Goal: Find contact information: Find contact information

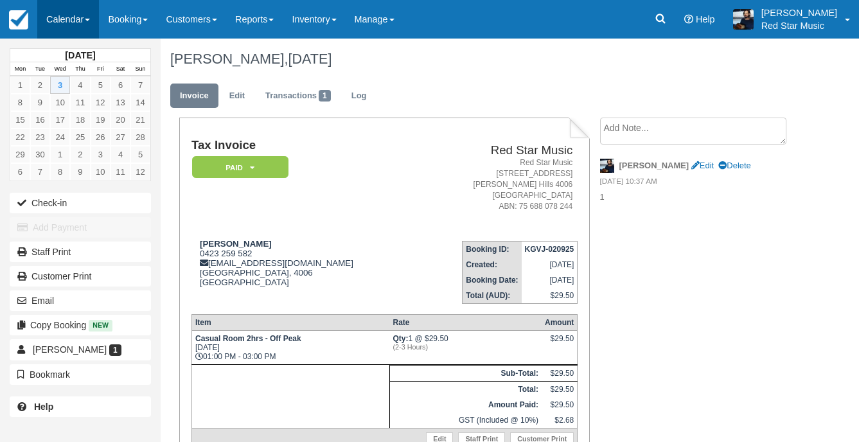
click at [45, 5] on link "Calendar" at bounding box center [68, 19] width 62 height 39
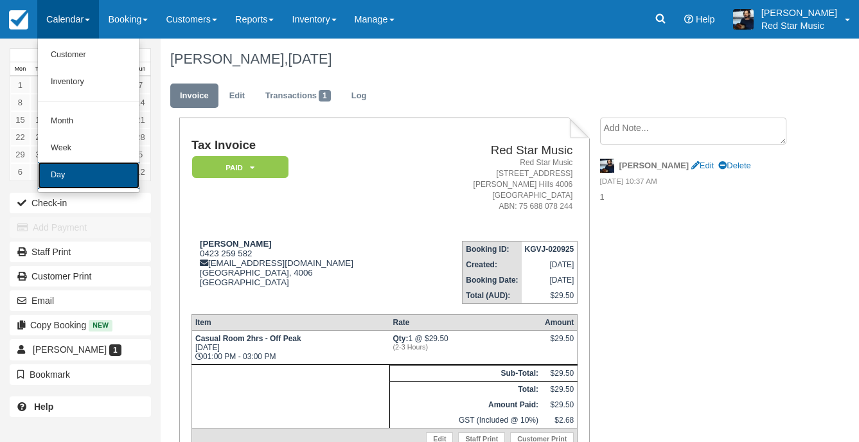
click at [66, 177] on link "Day" at bounding box center [89, 175] width 102 height 27
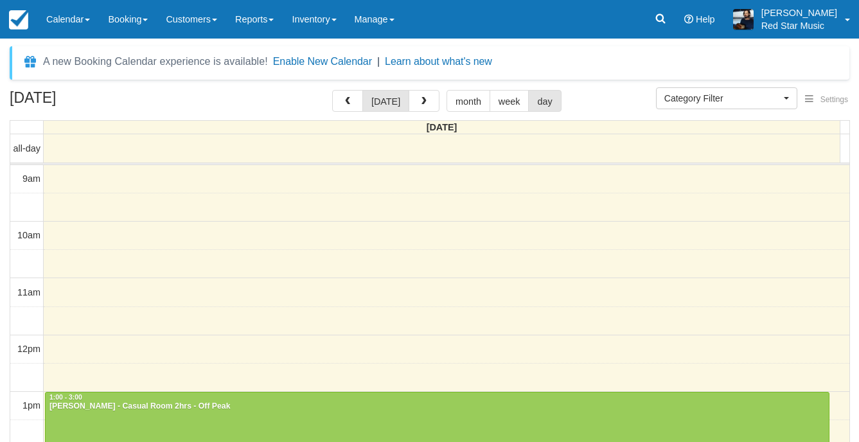
select select
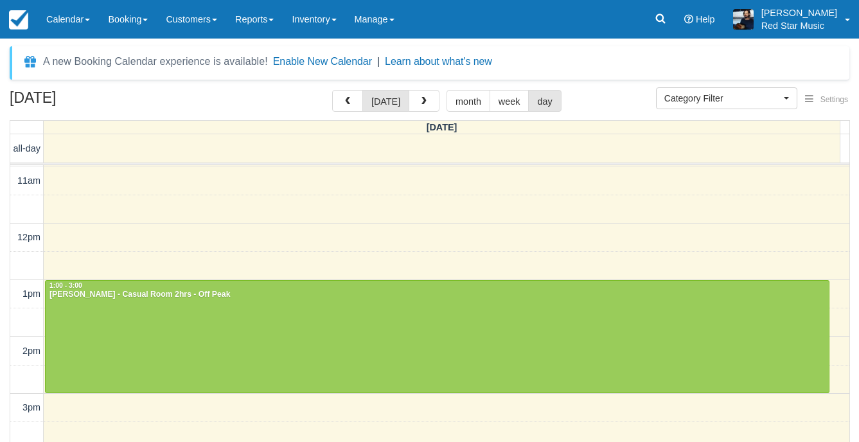
scroll to position [129, 0]
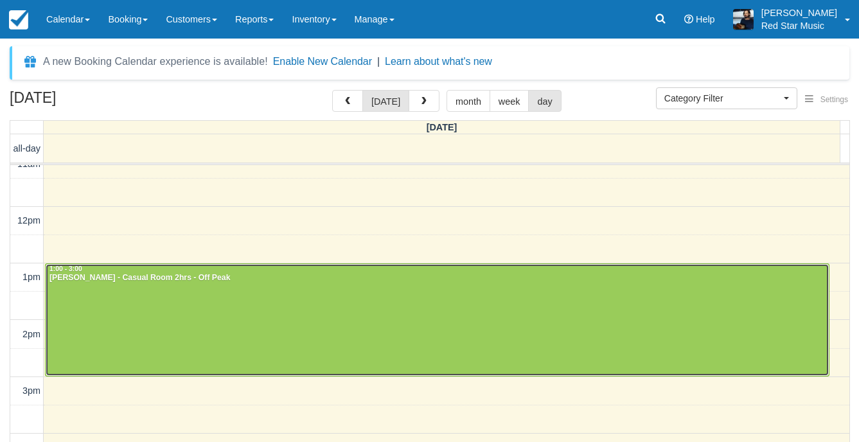
click at [264, 319] on div at bounding box center [437, 320] width 783 height 112
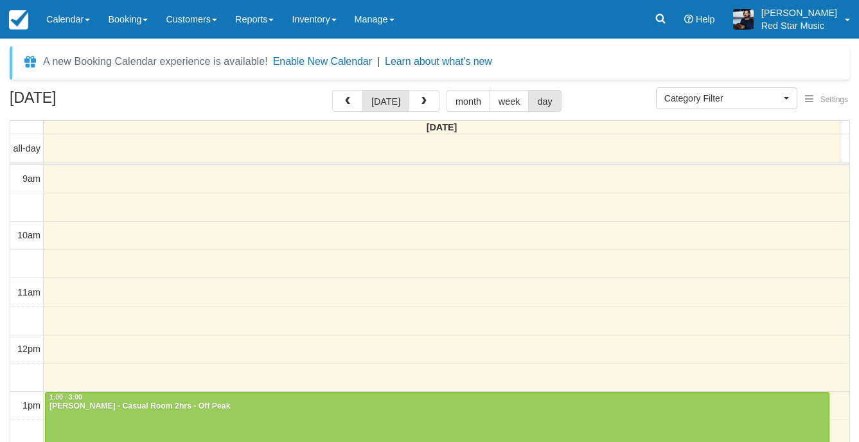
select select
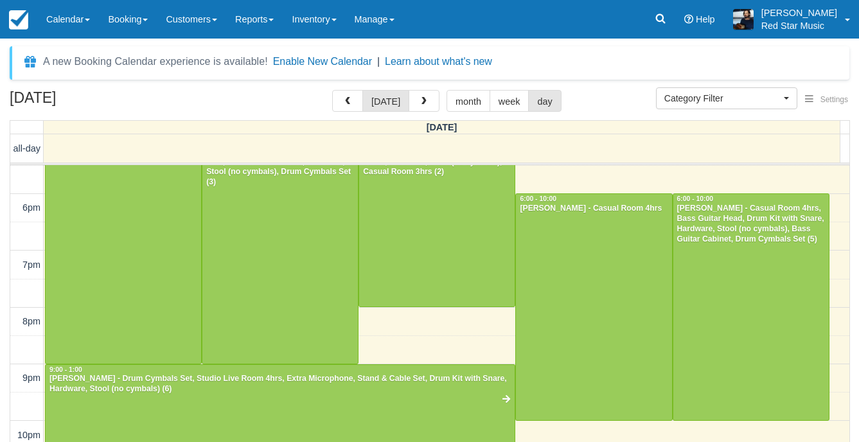
scroll to position [408, 0]
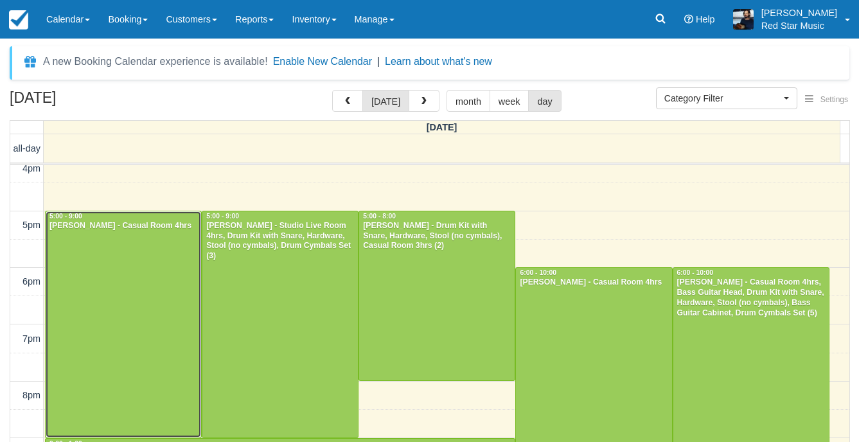
click at [105, 335] on div at bounding box center [124, 324] width 156 height 226
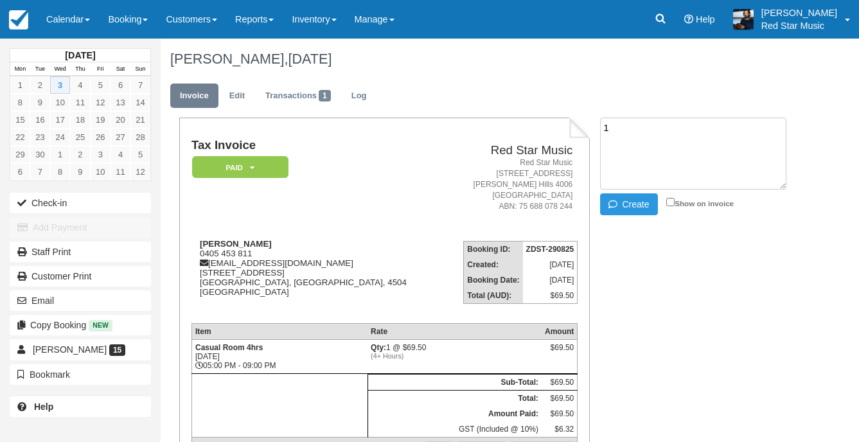
type textarea "1"
click at [615, 207] on icon "button" at bounding box center [616, 204] width 14 height 9
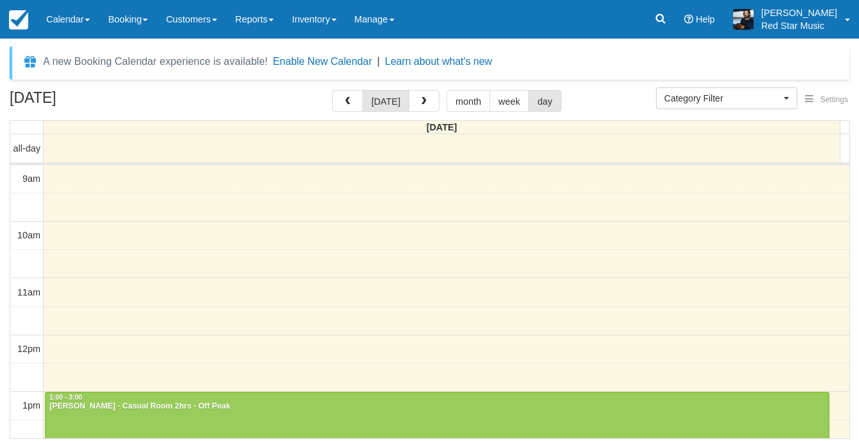
select select
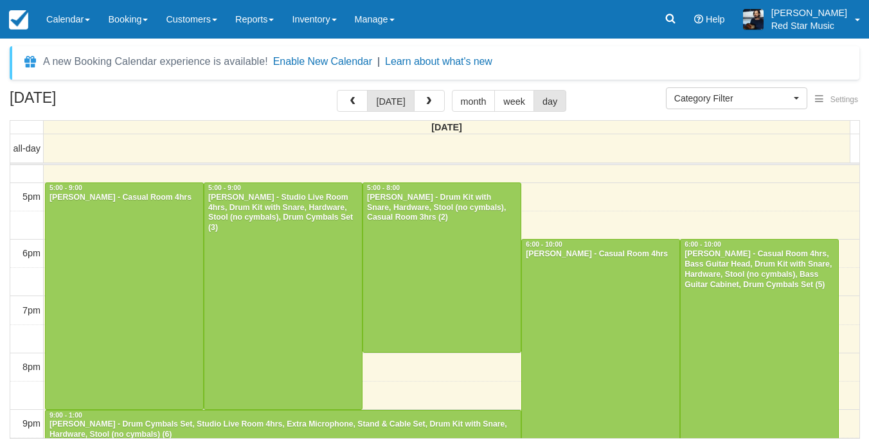
scroll to position [459, 0]
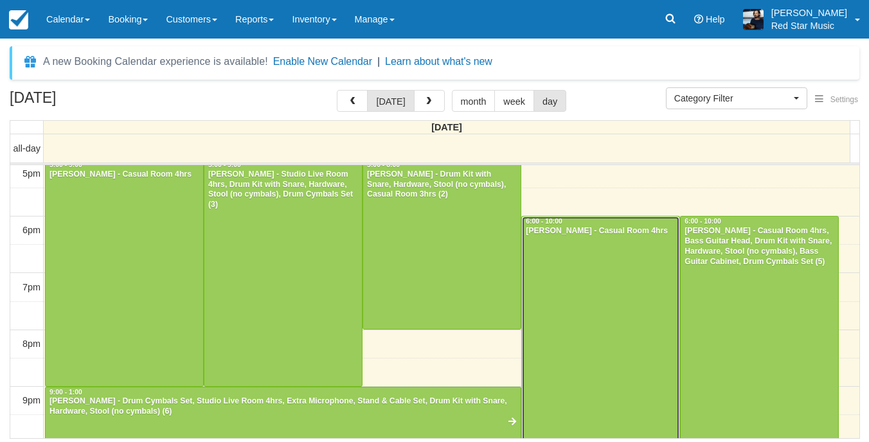
click at [550, 290] on div at bounding box center [600, 330] width 157 height 226
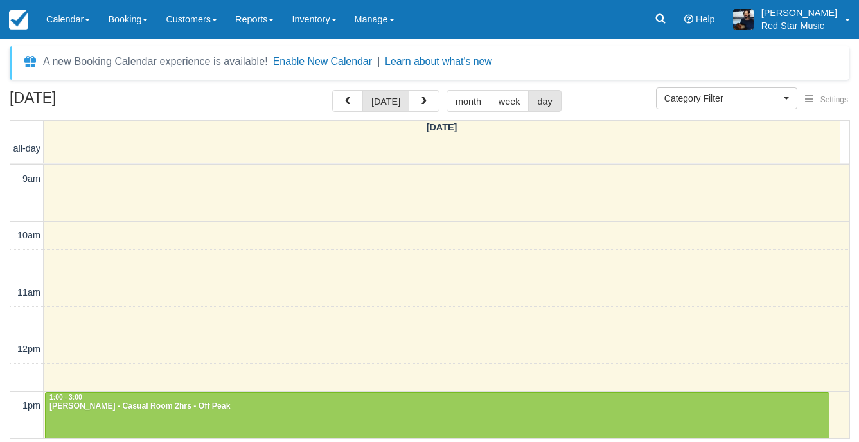
select select
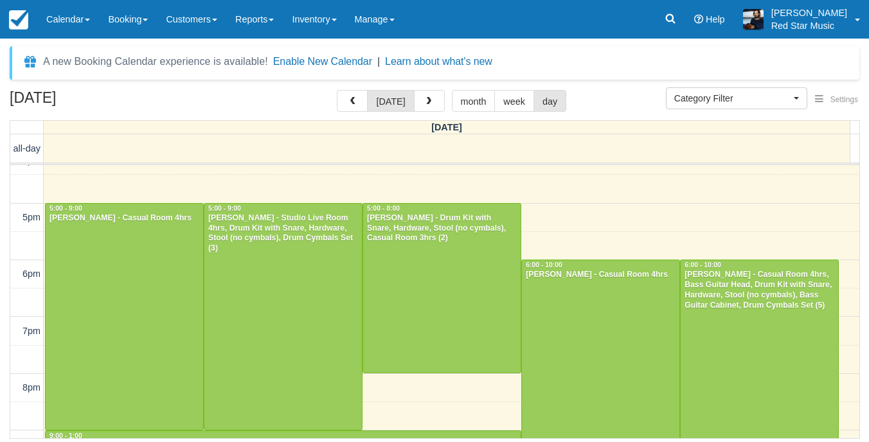
scroll to position [436, 0]
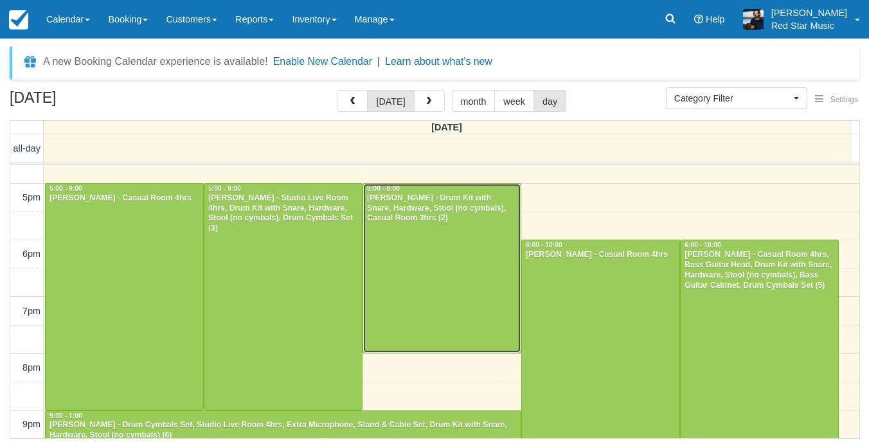
click at [418, 301] on div at bounding box center [441, 268] width 157 height 169
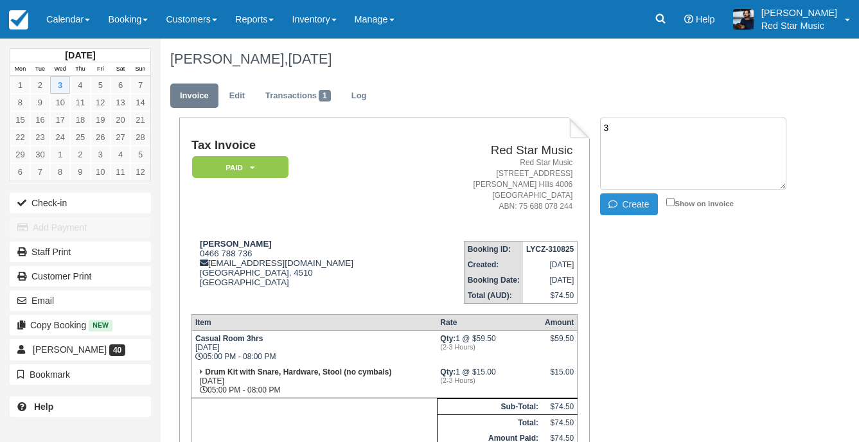
type textarea "3"
click at [639, 198] on button "Create" at bounding box center [629, 204] width 58 height 22
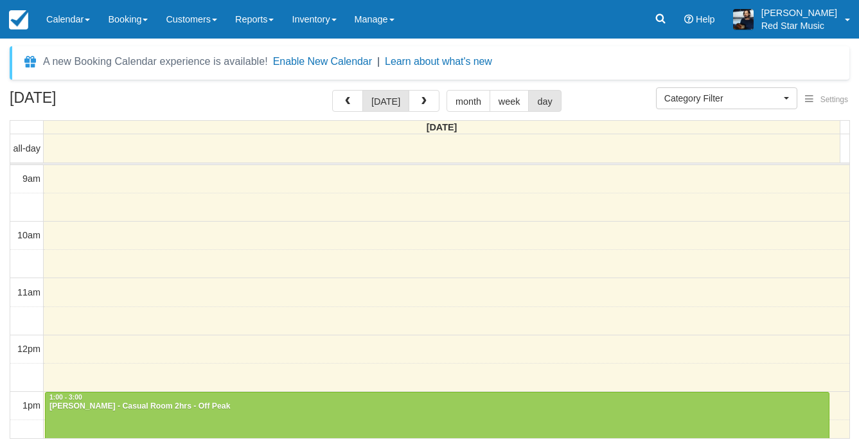
select select
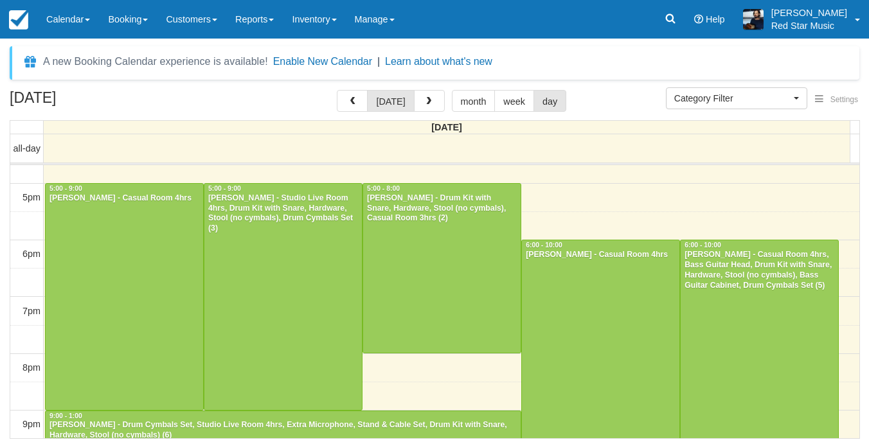
scroll to position [500, 0]
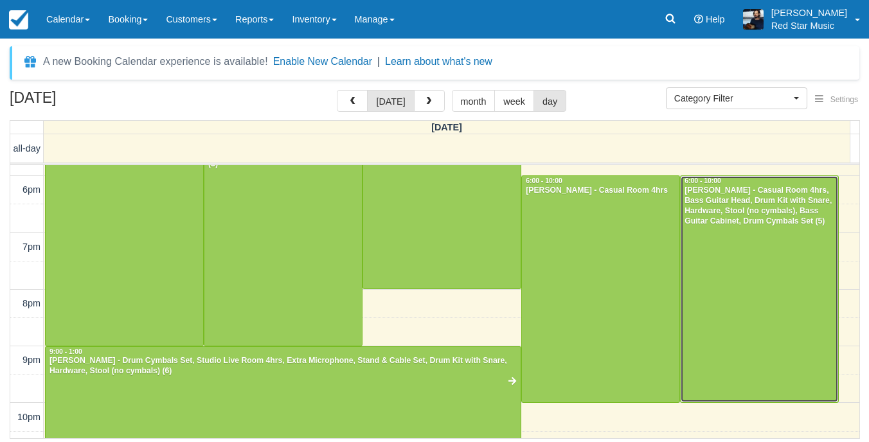
click at [737, 258] on div at bounding box center [759, 289] width 157 height 226
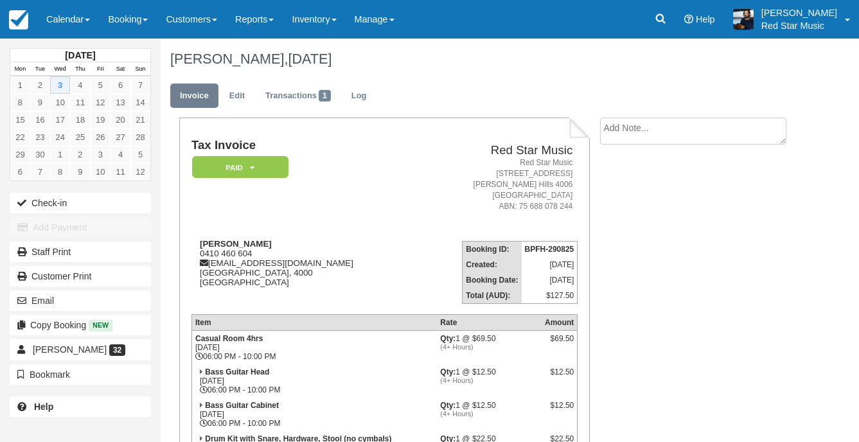
click at [717, 136] on textarea at bounding box center [693, 131] width 186 height 27
type textarea "4"
click at [645, 199] on button "Create" at bounding box center [629, 204] width 58 height 22
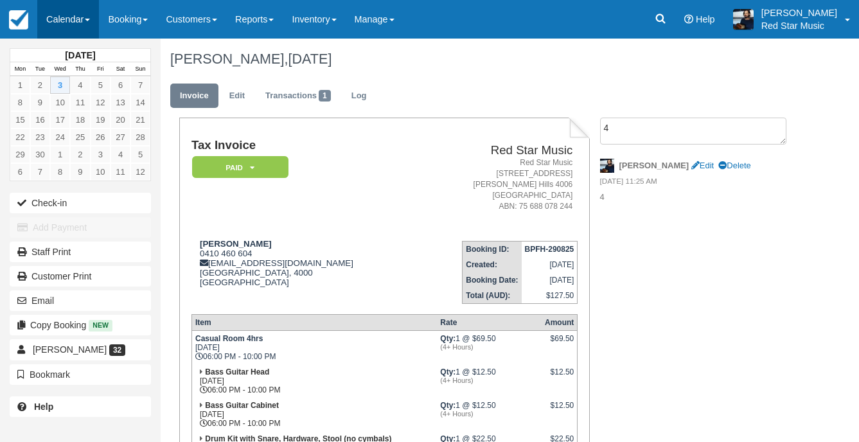
click at [55, 20] on link "Calendar" at bounding box center [68, 19] width 62 height 39
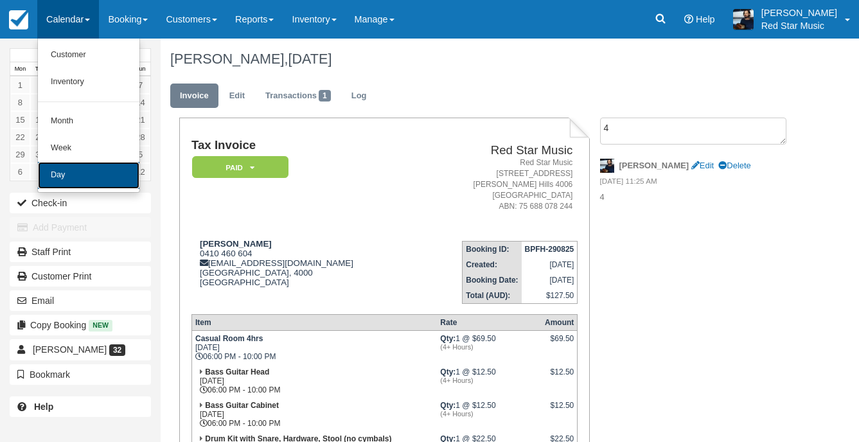
click at [61, 170] on link "Day" at bounding box center [89, 175] width 102 height 27
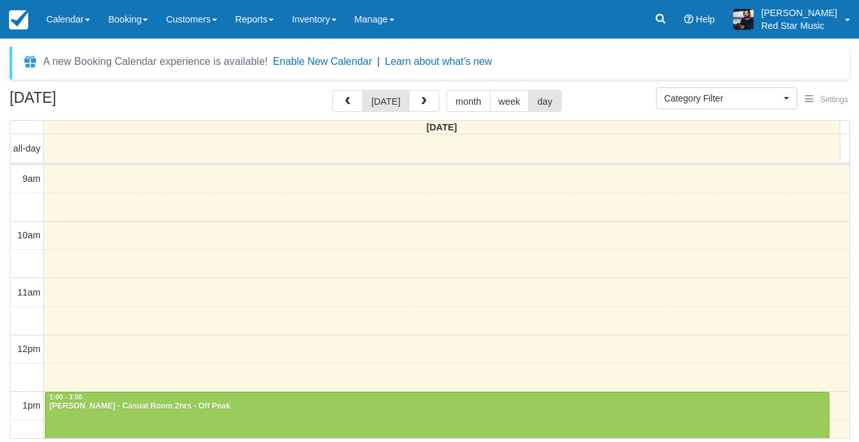
select select
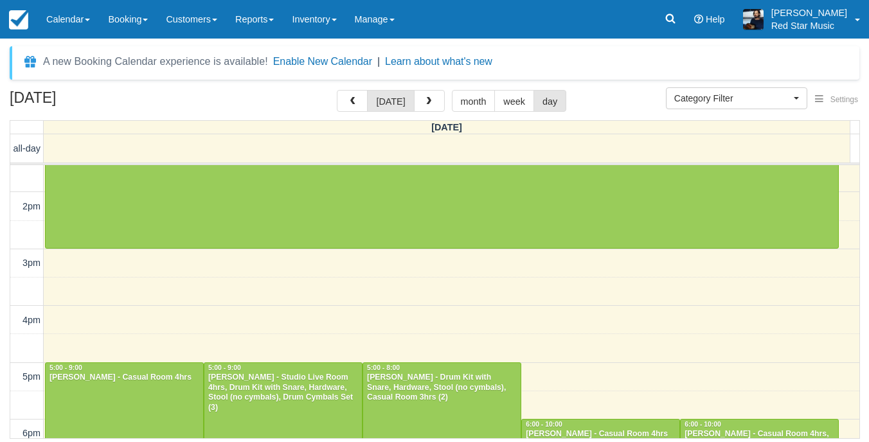
scroll to position [449, 0]
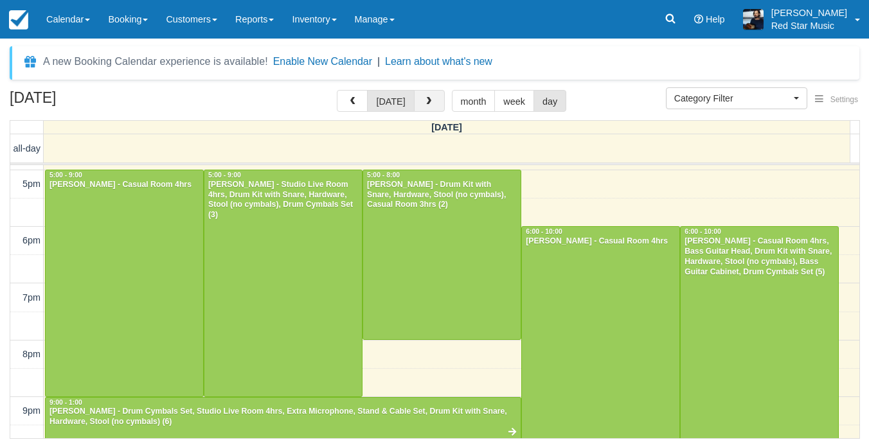
click at [438, 102] on button "button" at bounding box center [429, 101] width 31 height 22
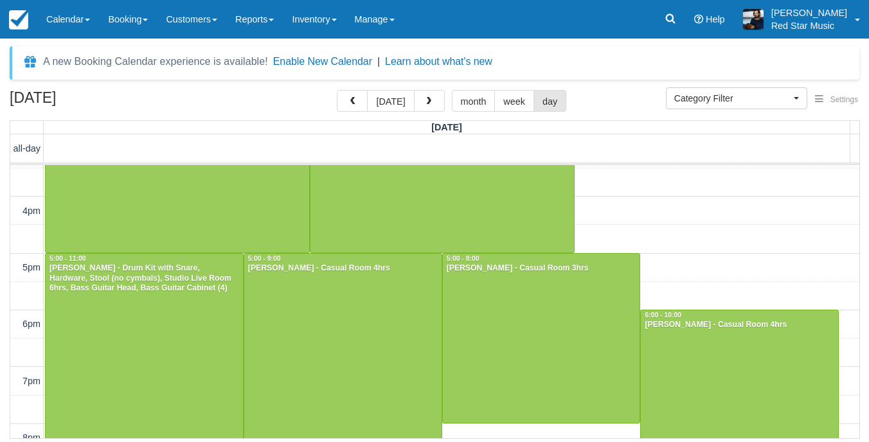
scroll to position [192, 0]
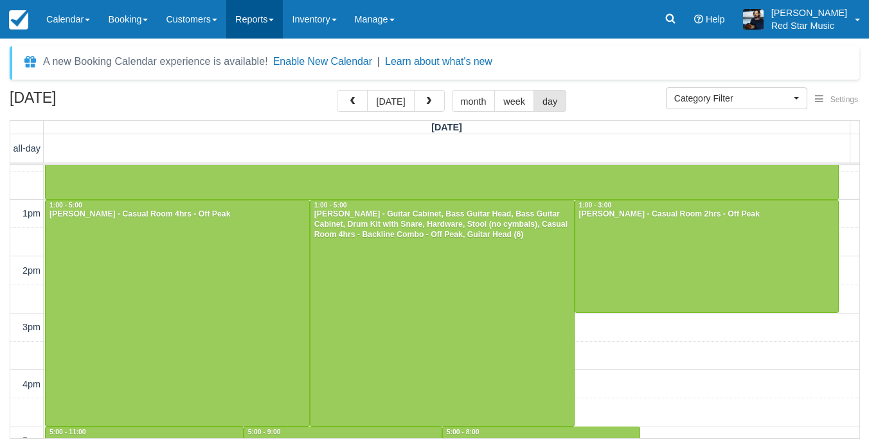
click at [254, 12] on link "Reports" at bounding box center [254, 19] width 57 height 39
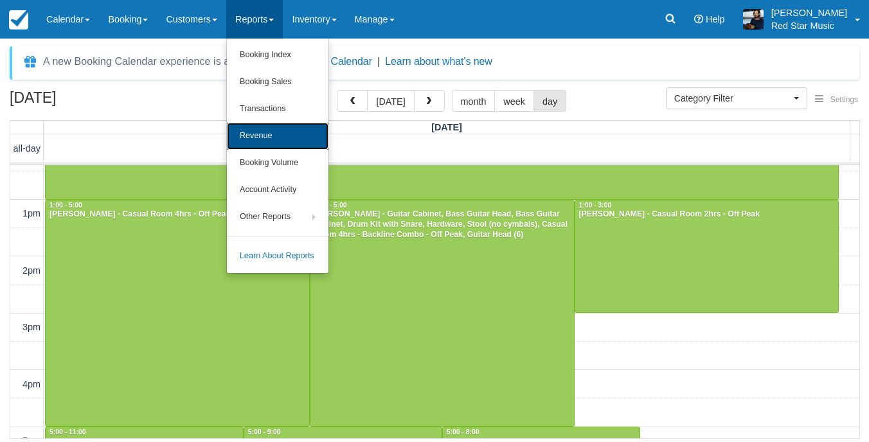
click at [257, 135] on link "Revenue" at bounding box center [278, 136] width 102 height 27
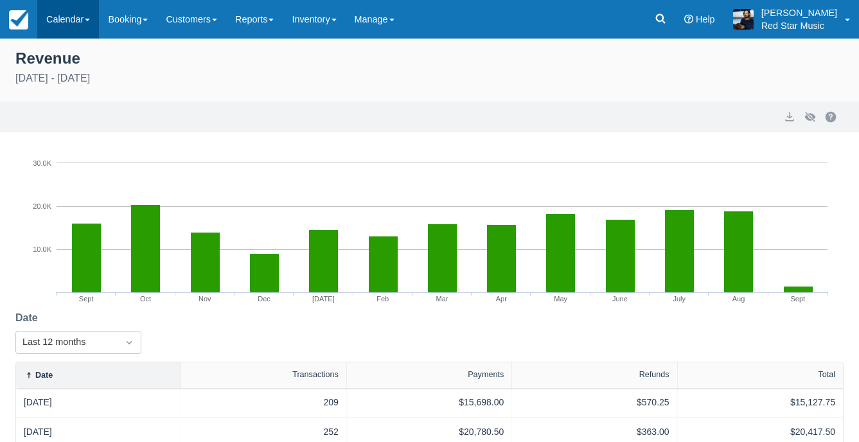
click at [82, 22] on link "Calendar" at bounding box center [68, 19] width 62 height 39
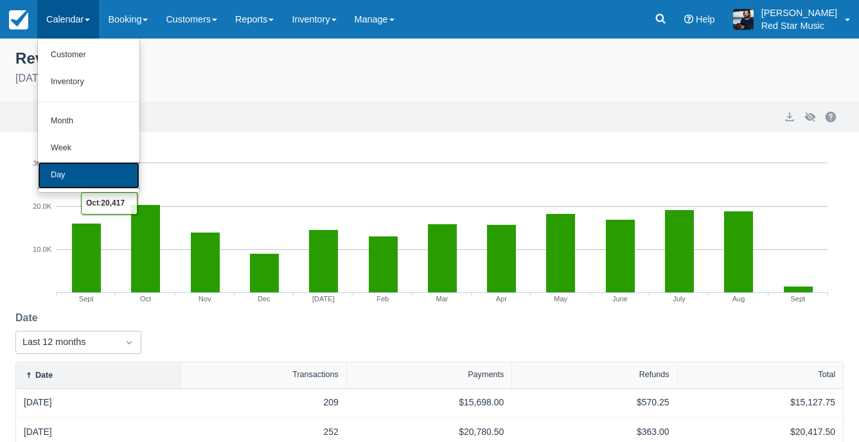
click at [79, 175] on link "Day" at bounding box center [89, 175] width 102 height 27
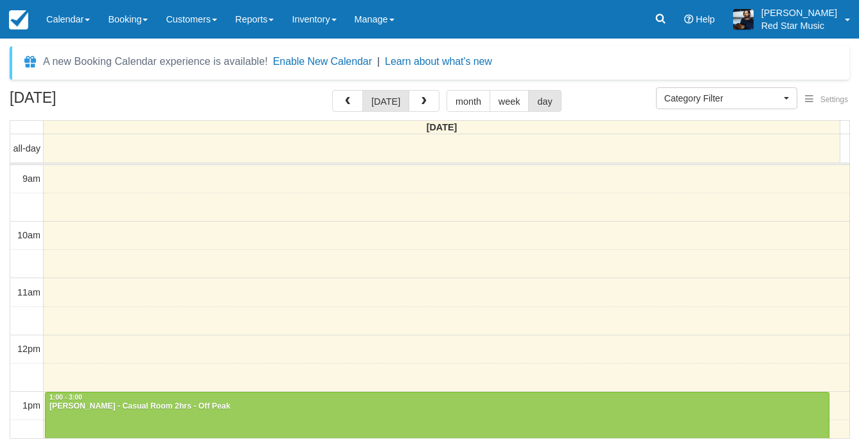
select select
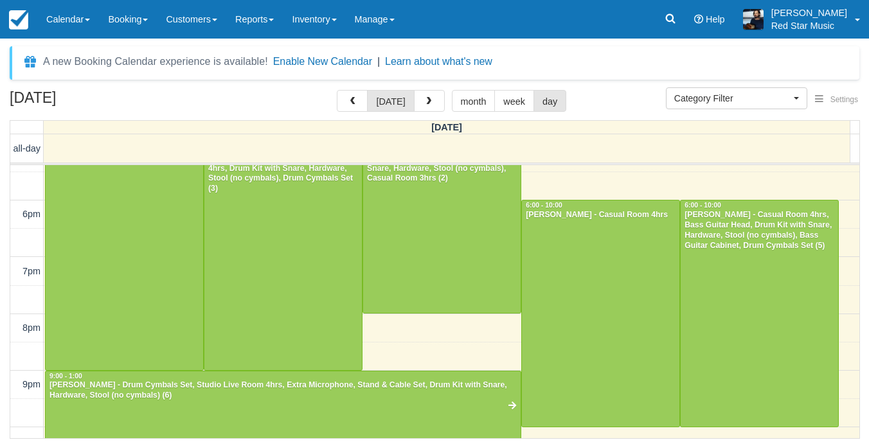
scroll to position [449, 0]
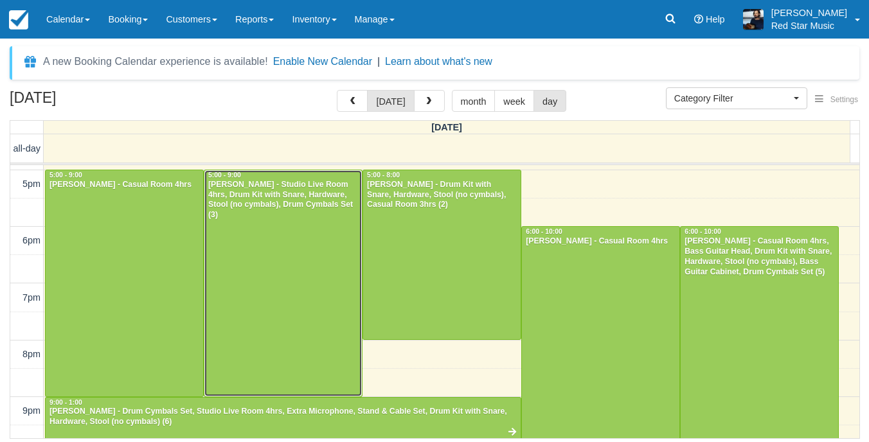
click at [265, 293] on div at bounding box center [282, 283] width 157 height 226
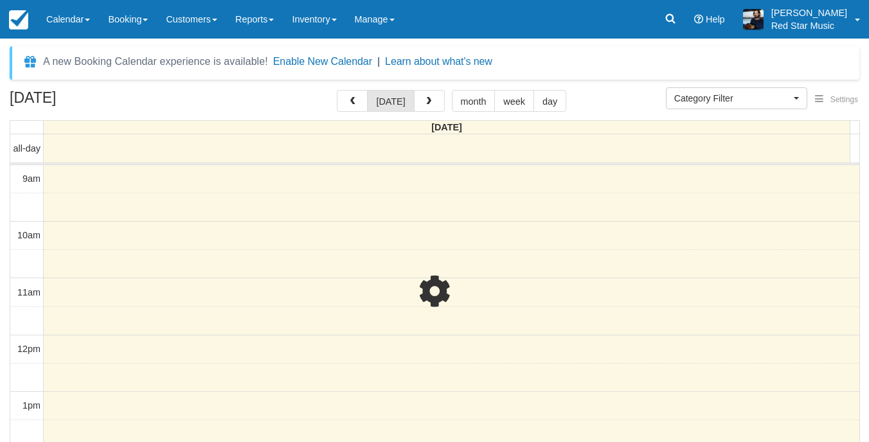
select select
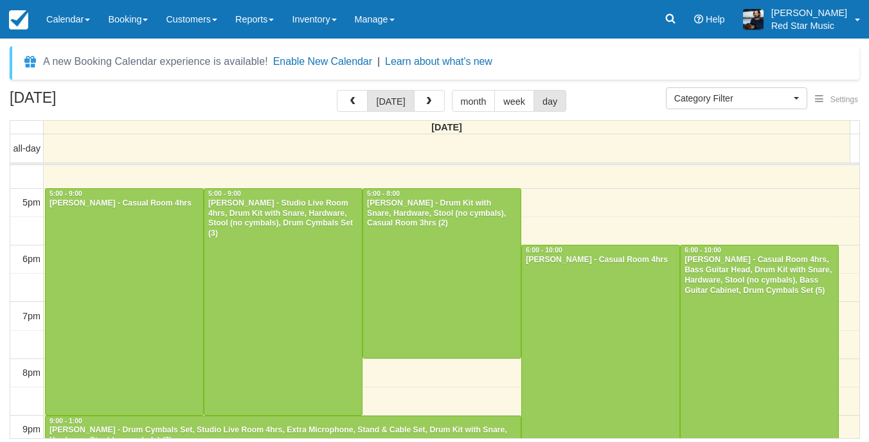
scroll to position [436, 0]
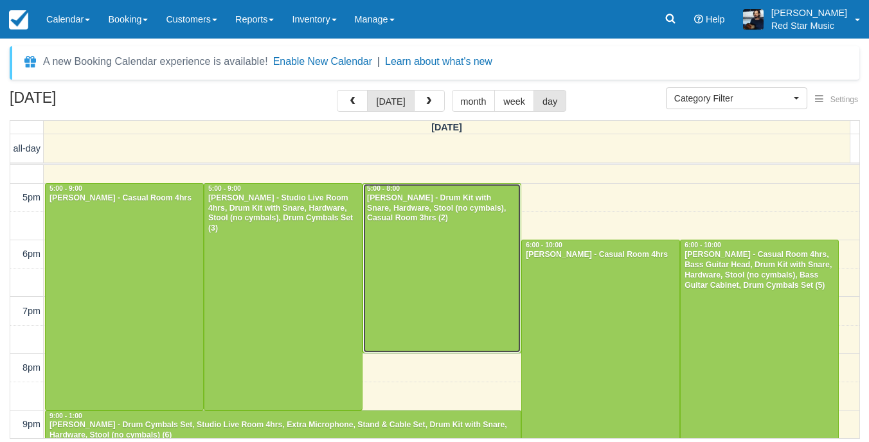
click at [473, 289] on div at bounding box center [441, 268] width 157 height 169
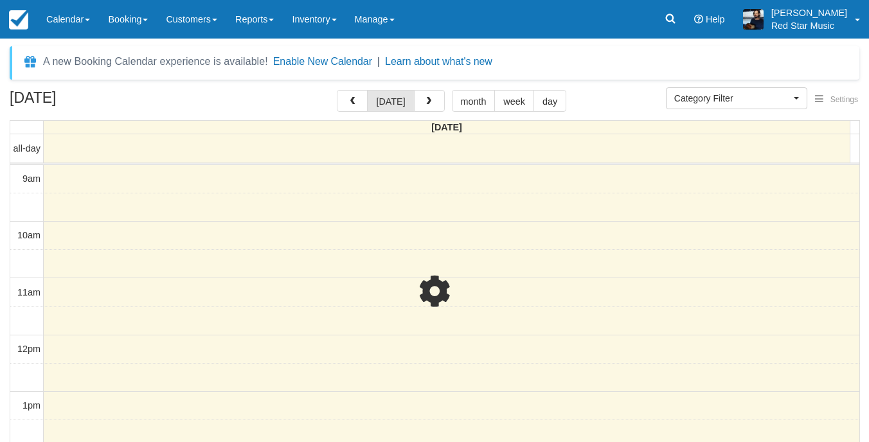
select select
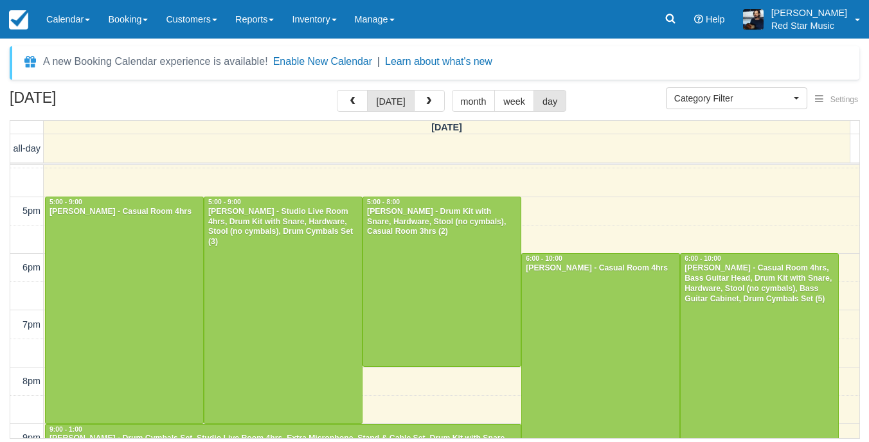
scroll to position [500, 0]
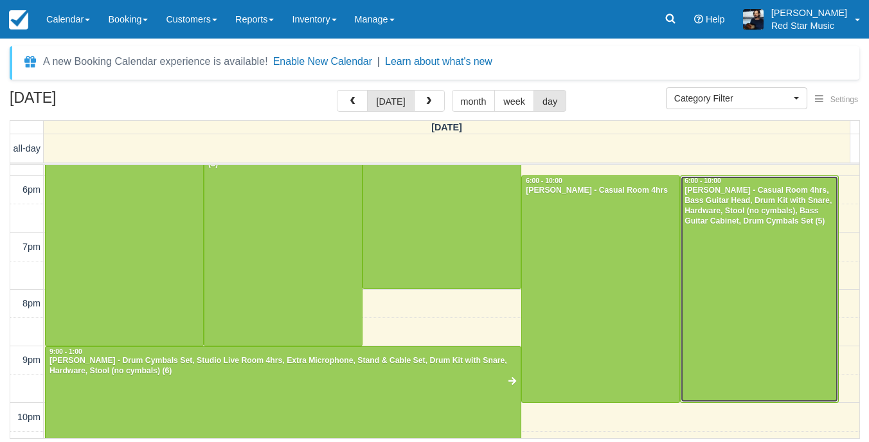
click at [732, 293] on div at bounding box center [759, 289] width 157 height 226
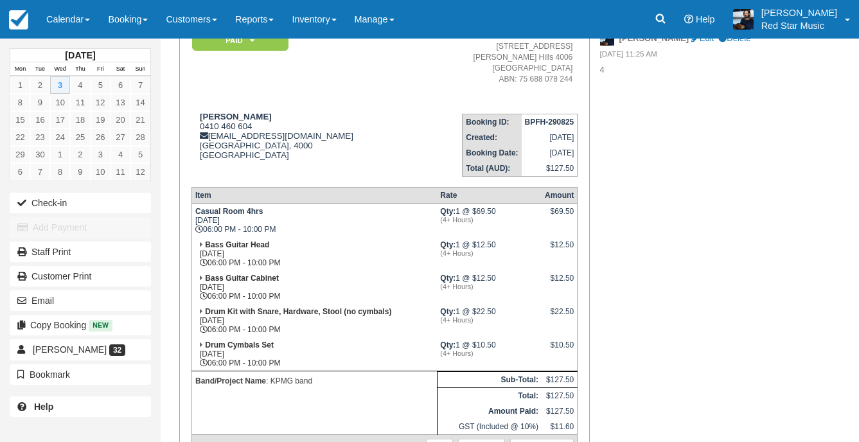
scroll to position [129, 0]
drag, startPoint x: 721, startPoint y: 196, endPoint x: 725, endPoint y: 190, distance: 7.0
click at [724, 191] on div "Tax Invoice Paid   Pending Reserved Deposit Waiting Cancelled Red Star Music Re…" at bounding box center [483, 271] width 645 height 564
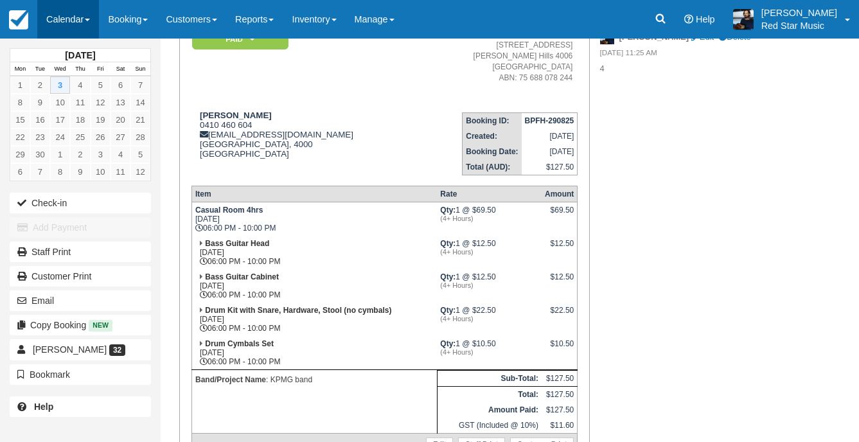
click at [52, 22] on link "Calendar" at bounding box center [68, 19] width 62 height 39
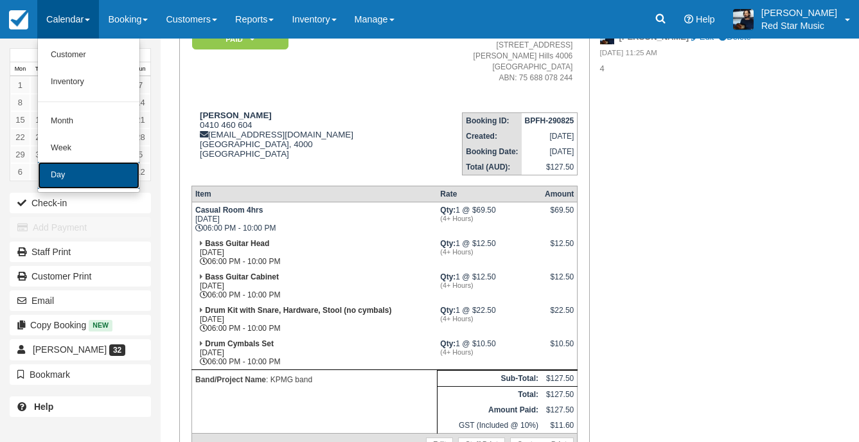
click at [88, 186] on link "Day" at bounding box center [89, 175] width 102 height 27
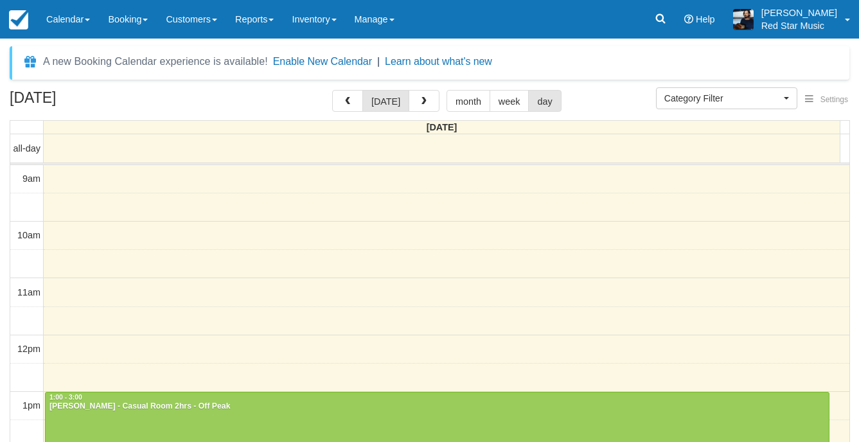
select select
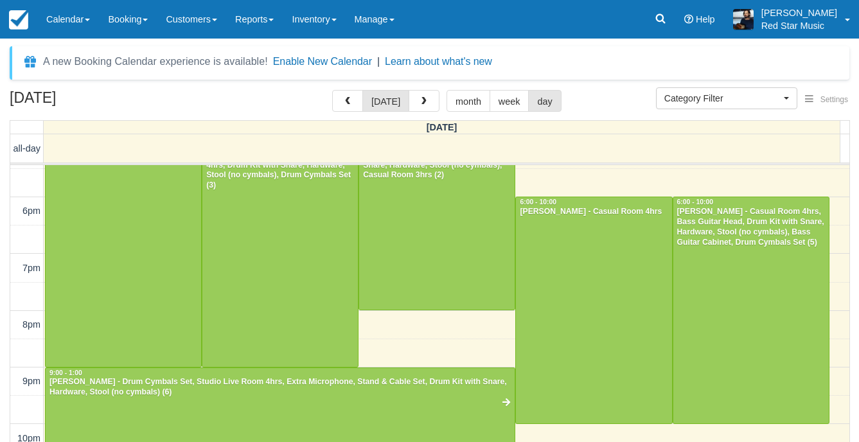
scroll to position [543, 0]
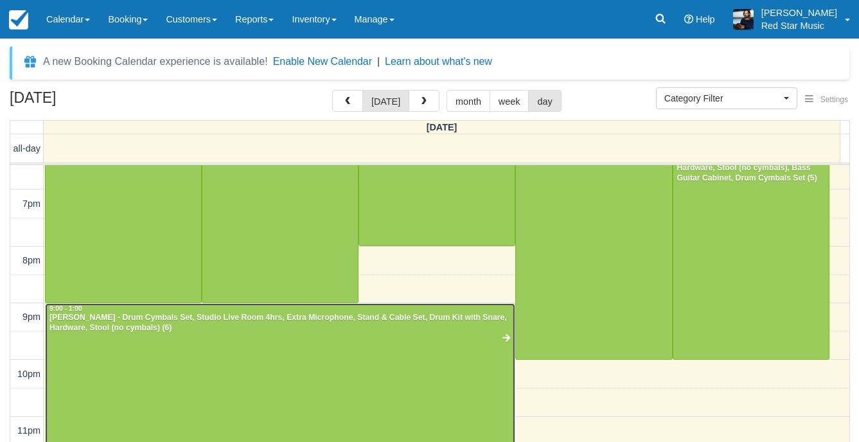
click at [245, 361] on div at bounding box center [280, 389] width 469 height 170
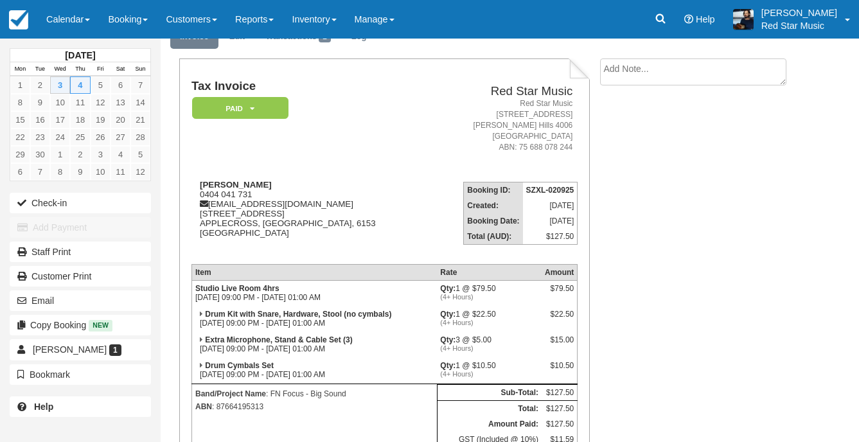
scroll to position [175, 0]
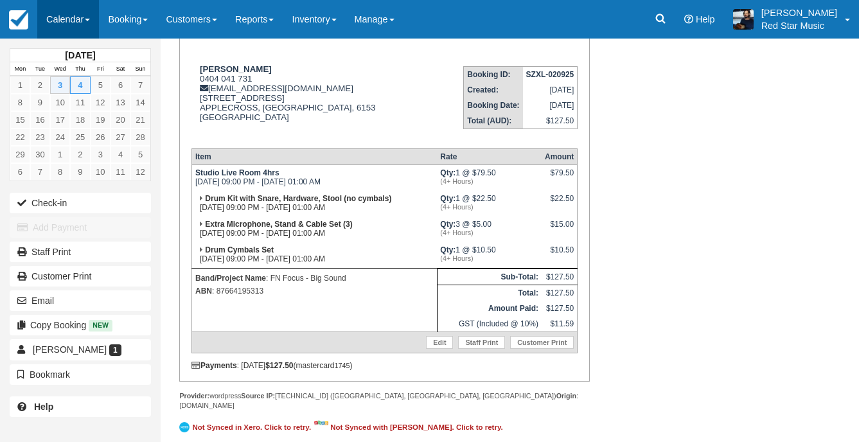
click at [65, 24] on link "Calendar" at bounding box center [68, 19] width 62 height 39
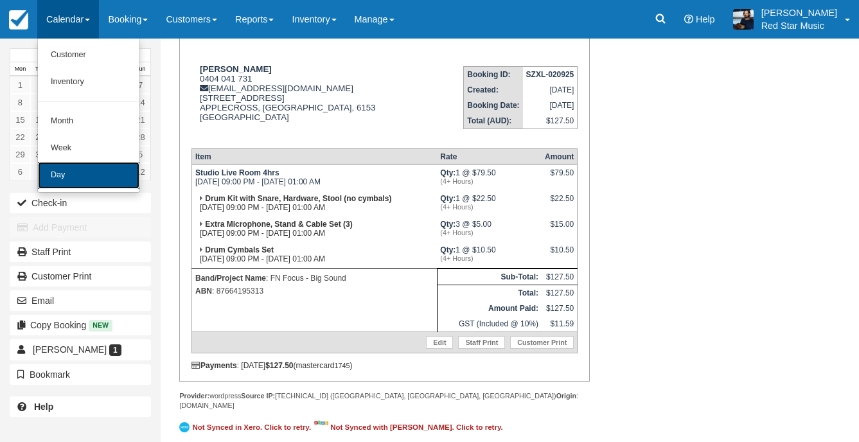
click at [77, 175] on link "Day" at bounding box center [89, 175] width 102 height 27
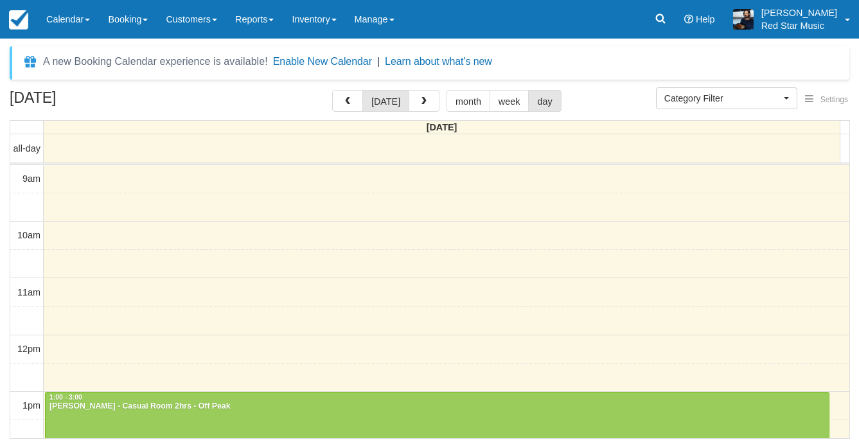
select select
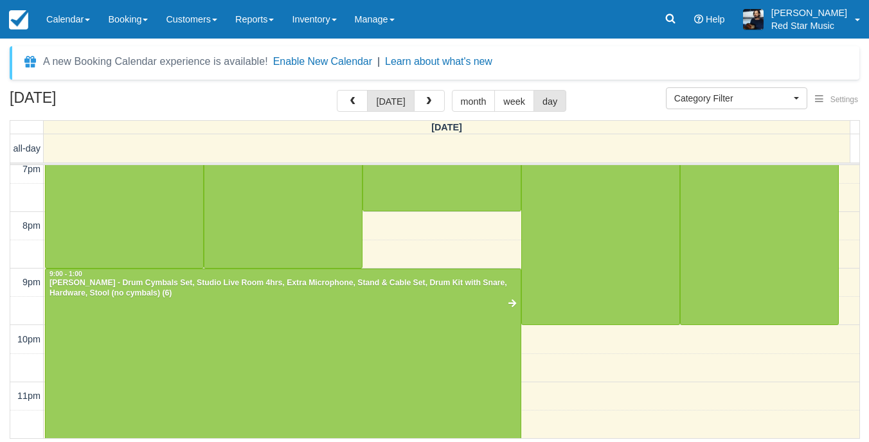
scroll to position [192, 0]
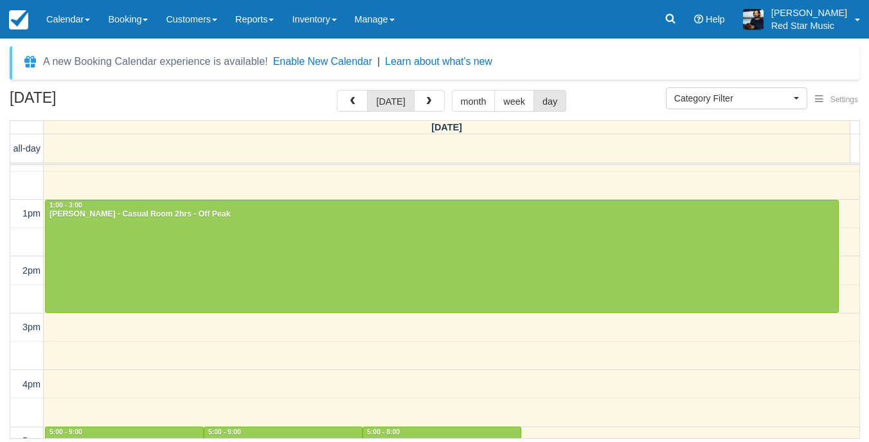
click at [515, 15] on div "Menu Calendar Customer Inventory Month Week Day Booking Daily Manifest Daily Li…" at bounding box center [434, 19] width 869 height 39
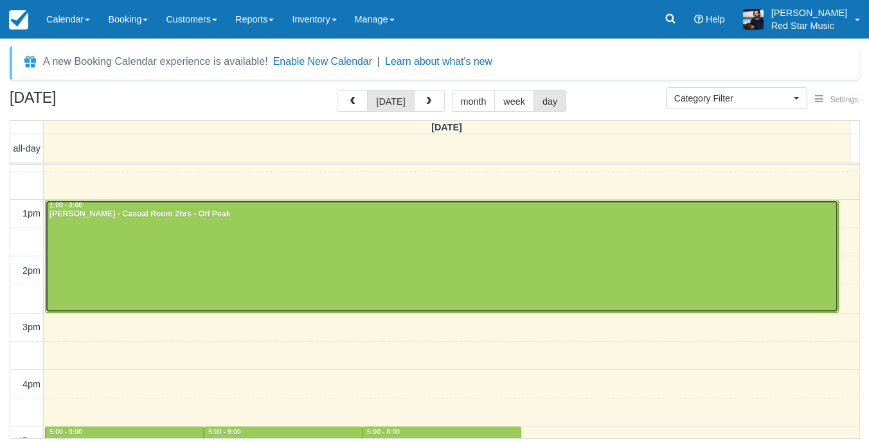
click at [338, 268] on div at bounding box center [442, 256] width 792 height 112
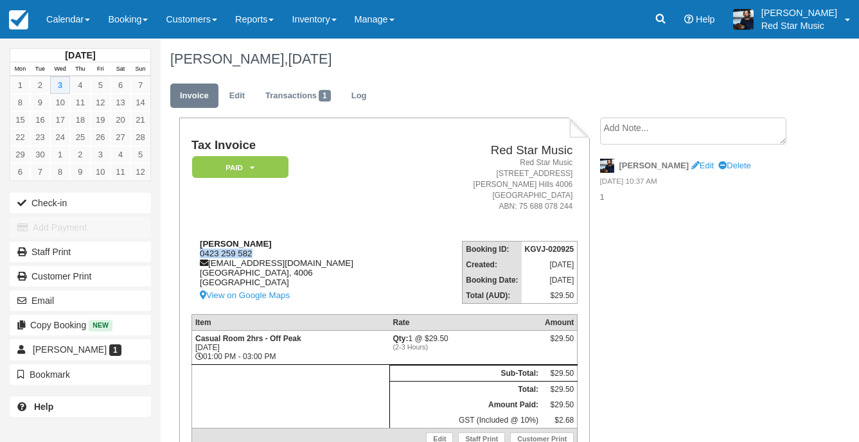
click at [195, 253] on div "Wade Bradley 0423 259 582 wbradley@outlook.com.au Queensland, 4006 Australia Vi…" at bounding box center [305, 271] width 226 height 64
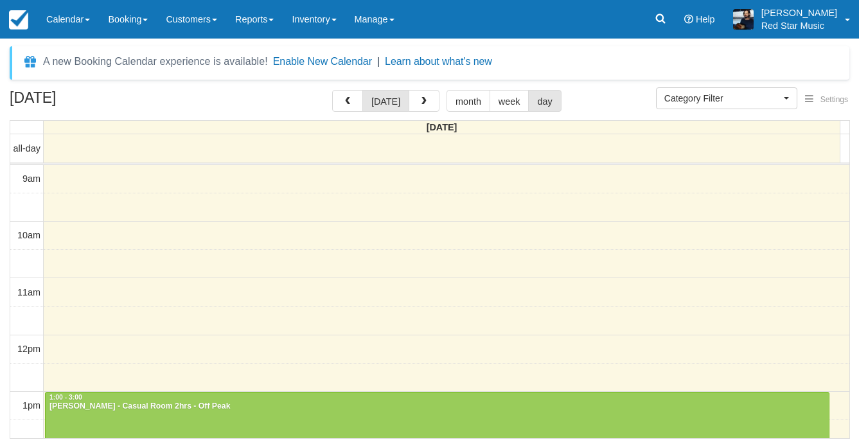
select select
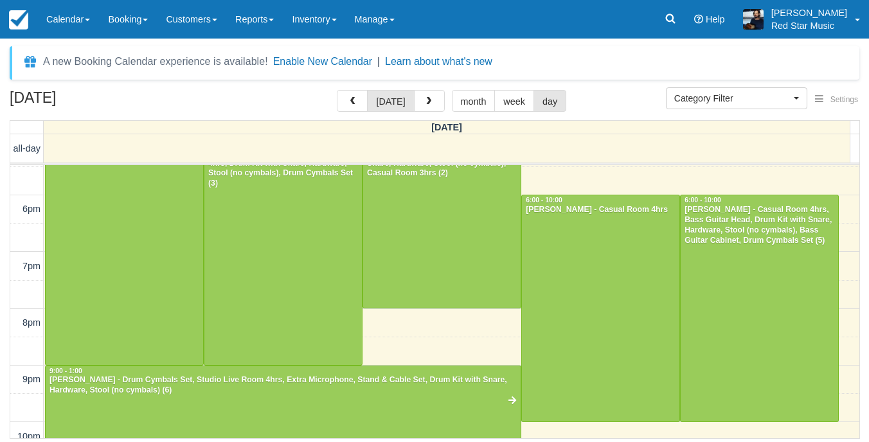
scroll to position [396, 0]
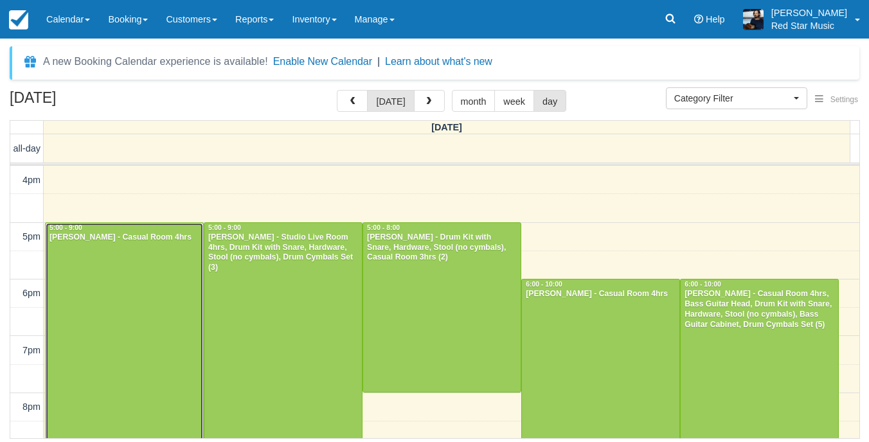
click at [161, 298] on div at bounding box center [124, 336] width 157 height 226
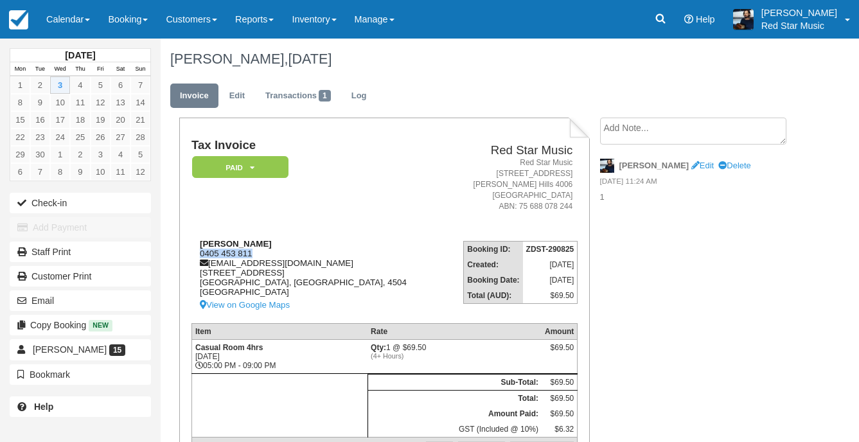
drag, startPoint x: 256, startPoint y: 252, endPoint x: 202, endPoint y: 253, distance: 54.6
click at [202, 253] on div "[PERSON_NAME] 0405 453 811 [EMAIL_ADDRESS][DOMAIN_NAME] [STREET_ADDRESS] View o…" at bounding box center [318, 276] width 253 height 74
copy div "0405 453 811"
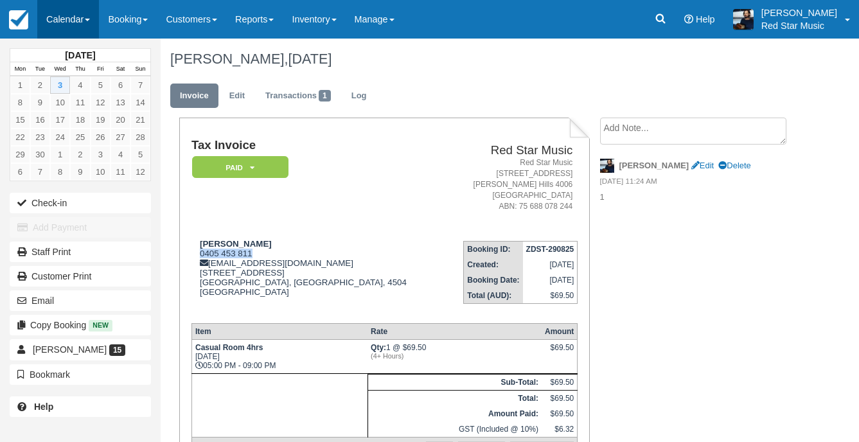
click at [59, 15] on link "Calendar" at bounding box center [68, 19] width 62 height 39
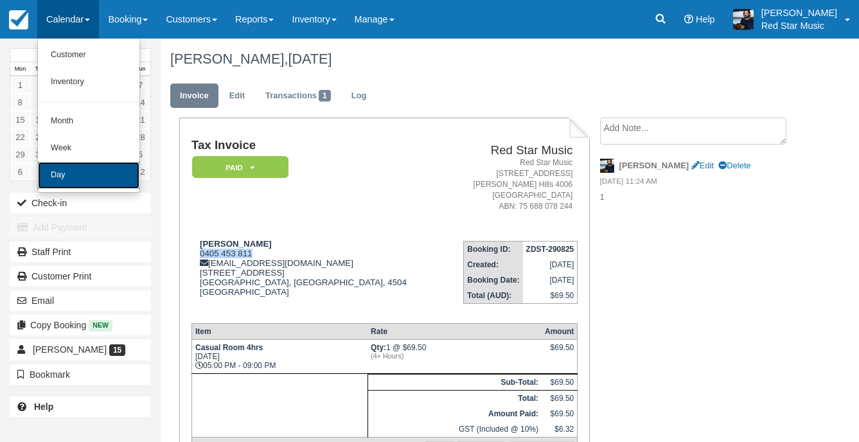
click at [72, 179] on link "Day" at bounding box center [89, 175] width 102 height 27
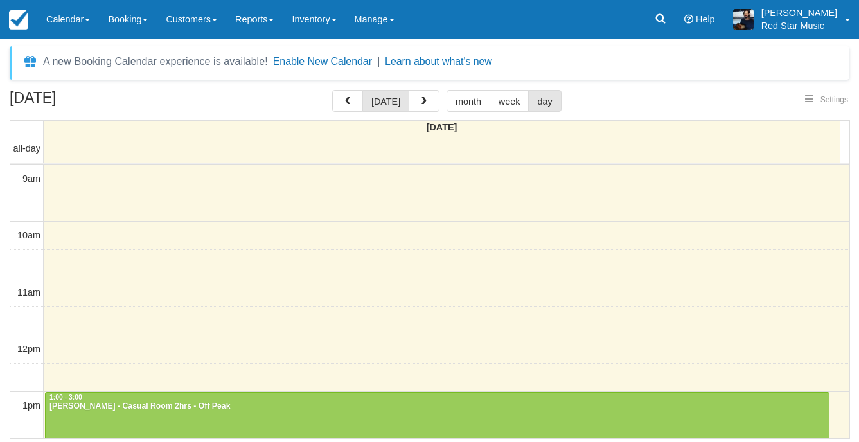
select select
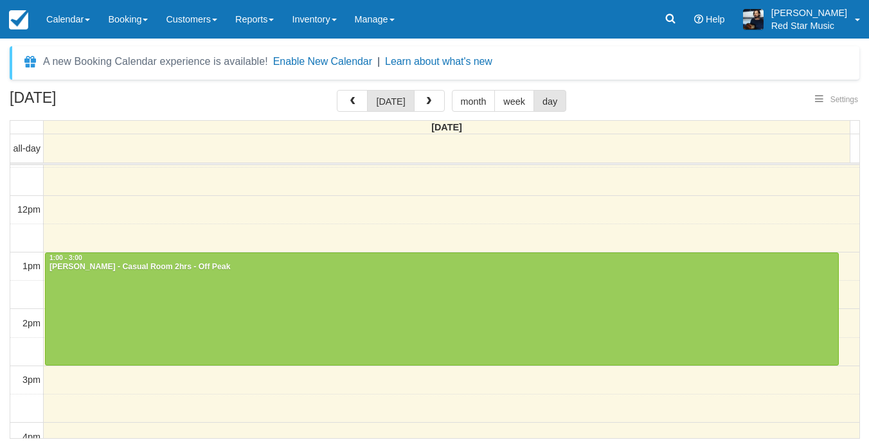
select select
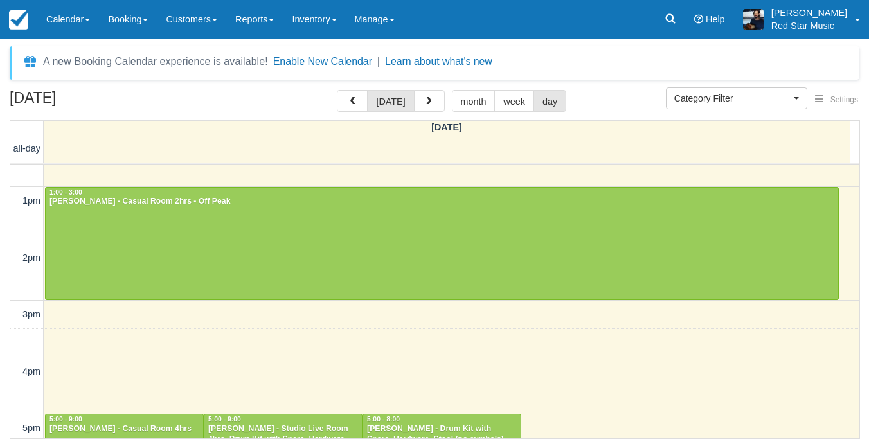
scroll to position [332, 0]
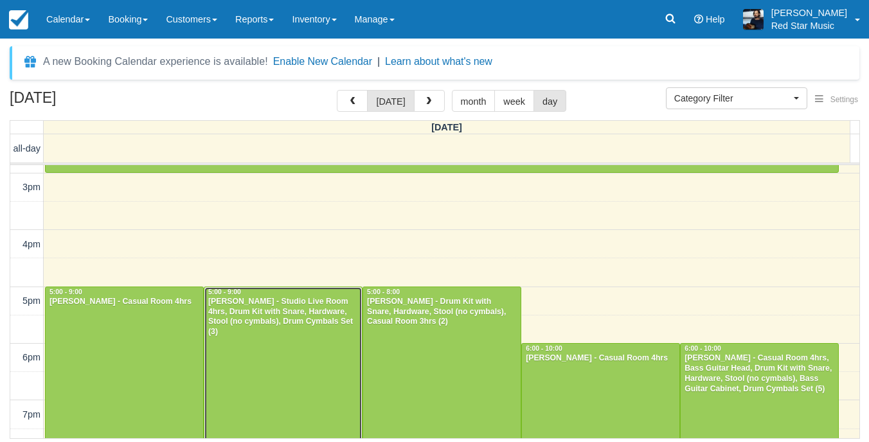
click at [252, 305] on div "Zac Woehler - Studio Live Room 4hrs, Drum Kit with Snare, Hardware, Stool (no c…" at bounding box center [283, 317] width 151 height 41
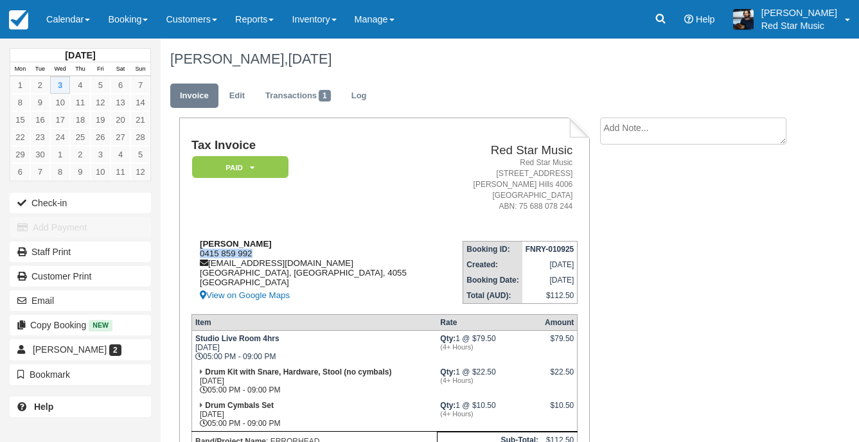
drag, startPoint x: 0, startPoint y: 0, endPoint x: 199, endPoint y: 253, distance: 321.3
click at [199, 253] on div "Zac Woehler 0415 859 992 errorheadisaband@gmail.com Brisbane, Queensland, 4055 …" at bounding box center [318, 271] width 252 height 64
copy div "0415 859 992"
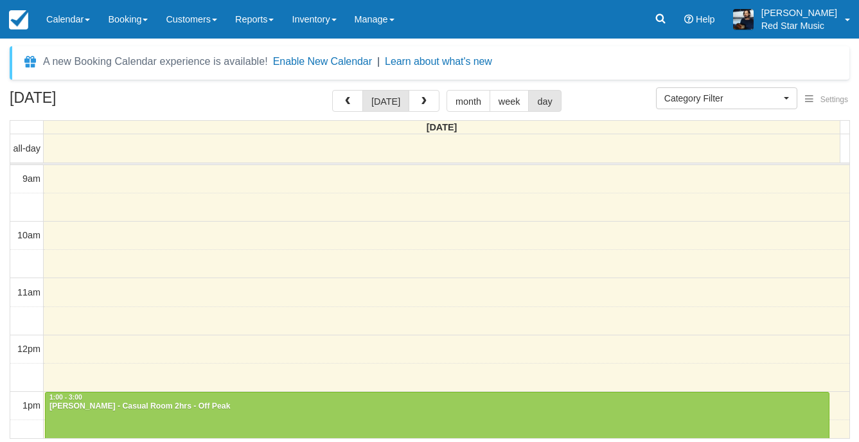
select select
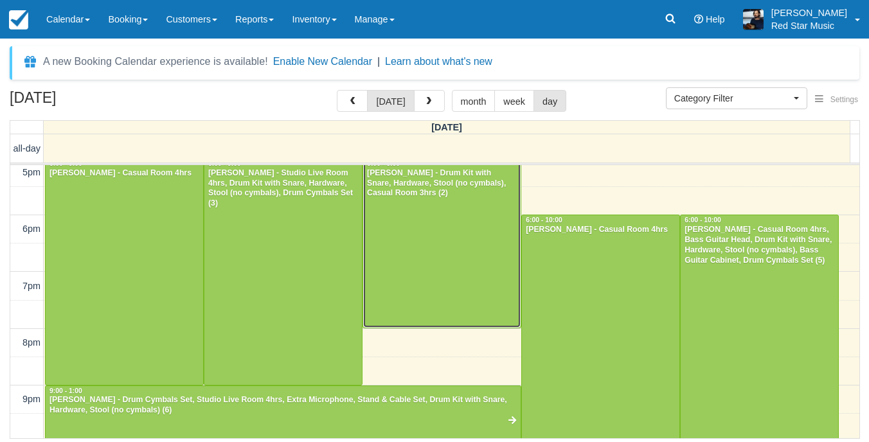
click at [426, 240] on div at bounding box center [441, 243] width 157 height 169
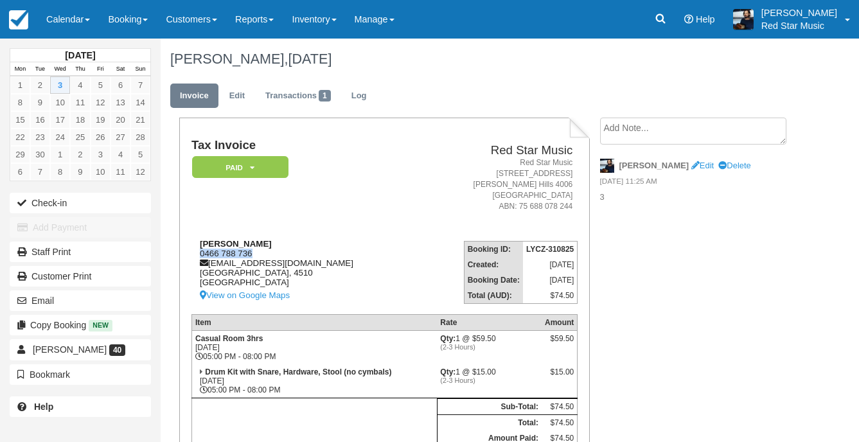
drag, startPoint x: 256, startPoint y: 256, endPoint x: 200, endPoint y: 254, distance: 55.9
click at [200, 254] on div "Tom Ewer 0466 788 736 thomasewer20@gmail.com Queensland, 4510 Australia View on…" at bounding box center [305, 271] width 227 height 64
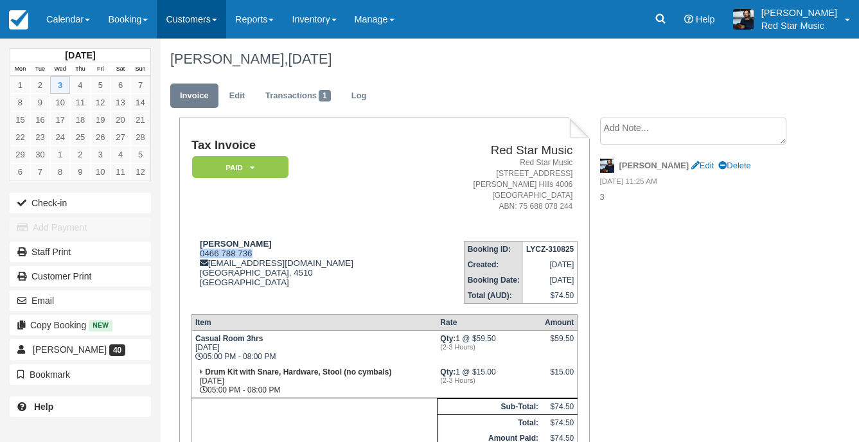
copy div "0466 788 736"
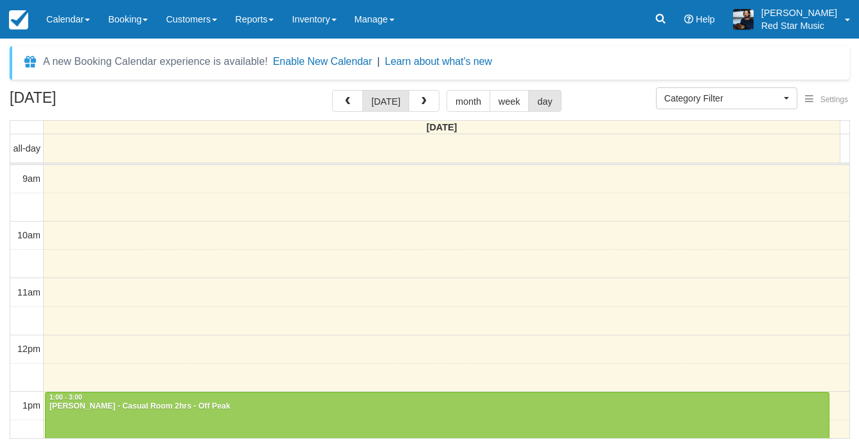
select select
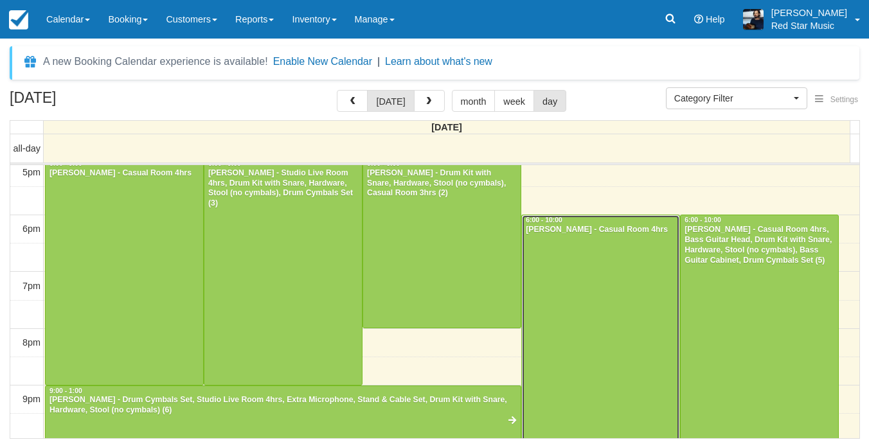
click at [603, 280] on div at bounding box center [600, 328] width 157 height 226
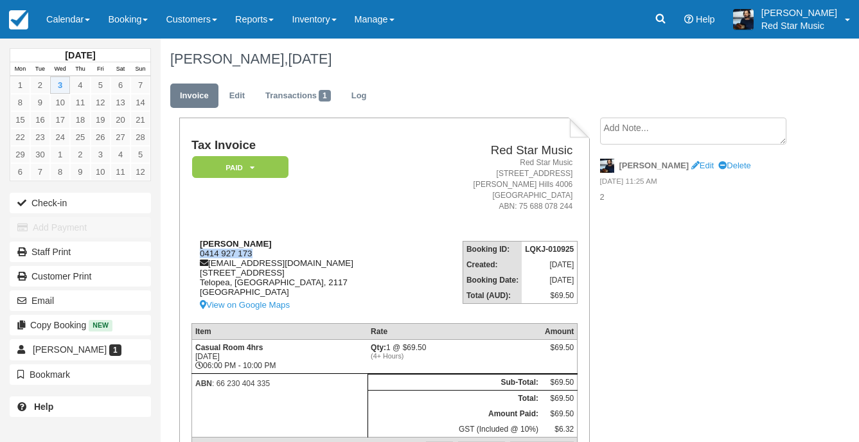
drag, startPoint x: 254, startPoint y: 251, endPoint x: 195, endPoint y: 254, distance: 59.2
click at [195, 254] on div "[PERSON_NAME] 0414 927 173 [EMAIL_ADDRESS][DOMAIN_NAME] [STREET_ADDRESS] View o…" at bounding box center [305, 276] width 226 height 74
copy div "0414 927 173"
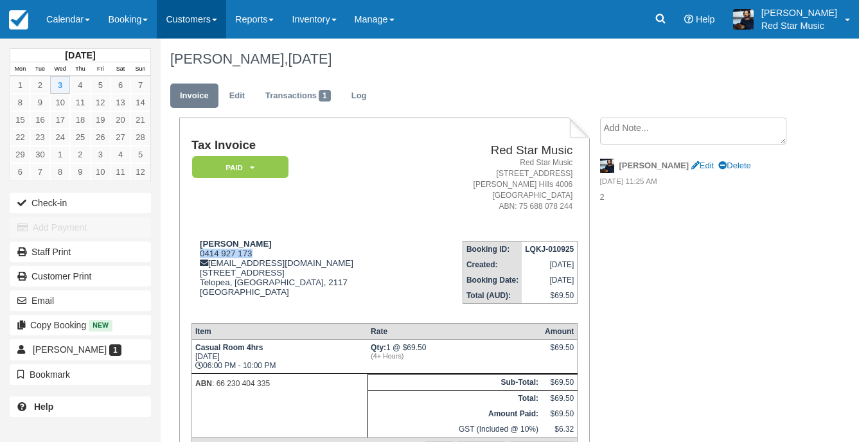
copy div "0414 927 173"
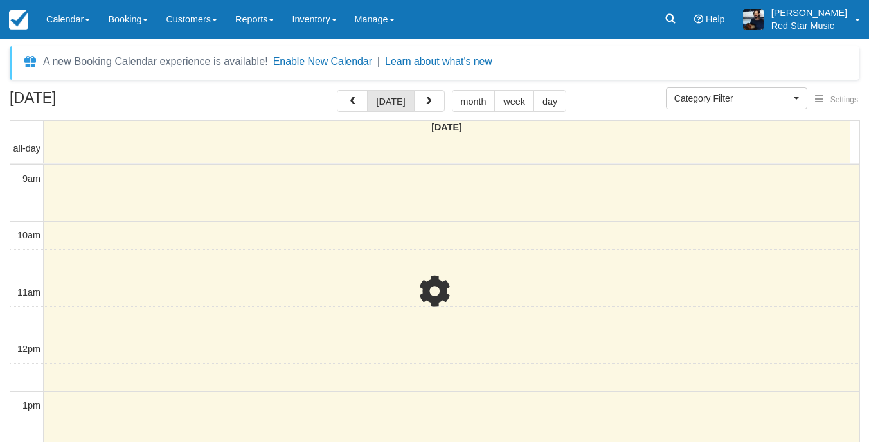
select select
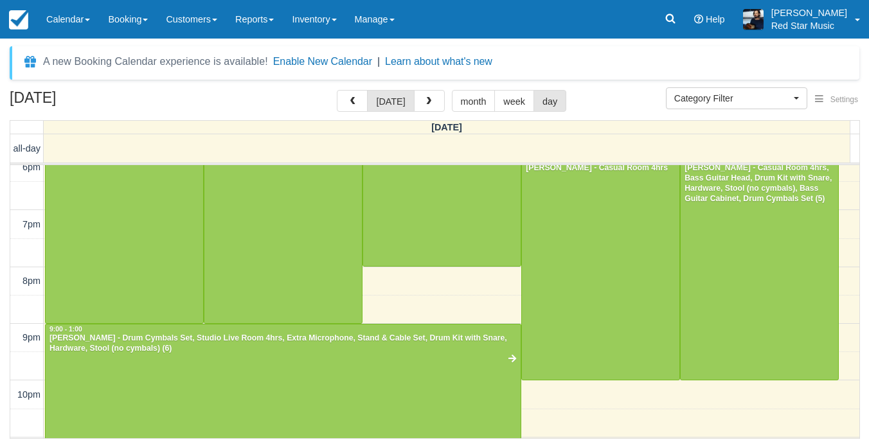
scroll to position [449, 0]
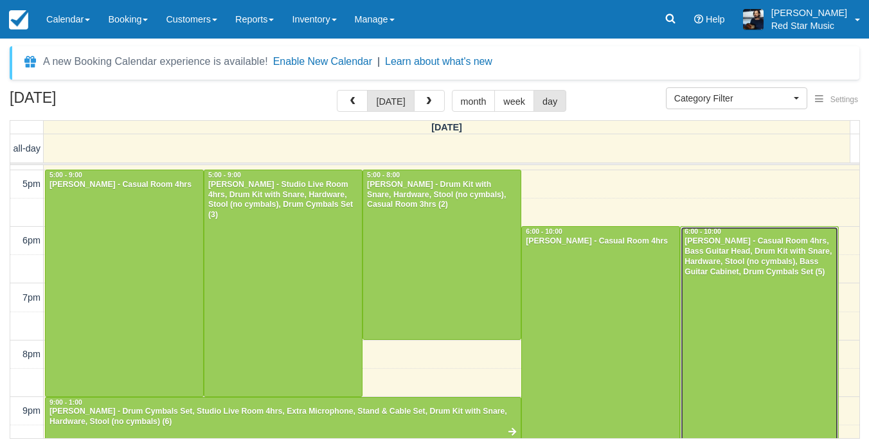
click at [718, 307] on div at bounding box center [759, 340] width 157 height 226
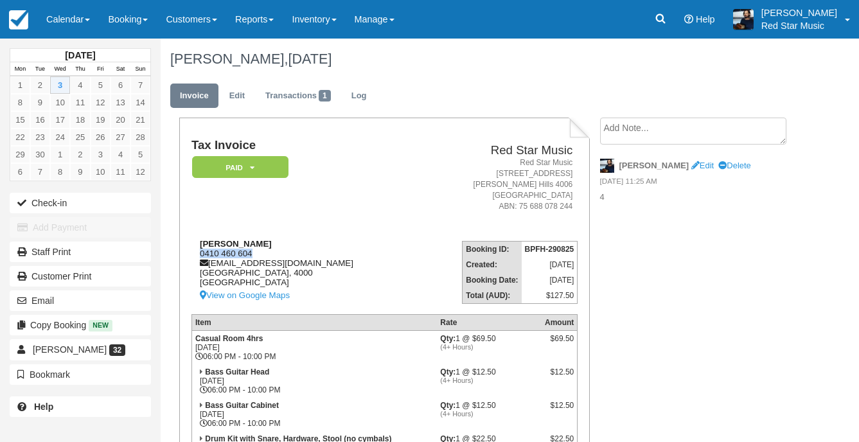
drag, startPoint x: 255, startPoint y: 254, endPoint x: 200, endPoint y: 255, distance: 54.6
click at [200, 255] on div "[PERSON_NAME] 0410 460 604 [EMAIL_ADDRESS][DOMAIN_NAME] [GEOGRAPHIC_DATA] View …" at bounding box center [305, 271] width 226 height 64
copy div "0410 460 604"
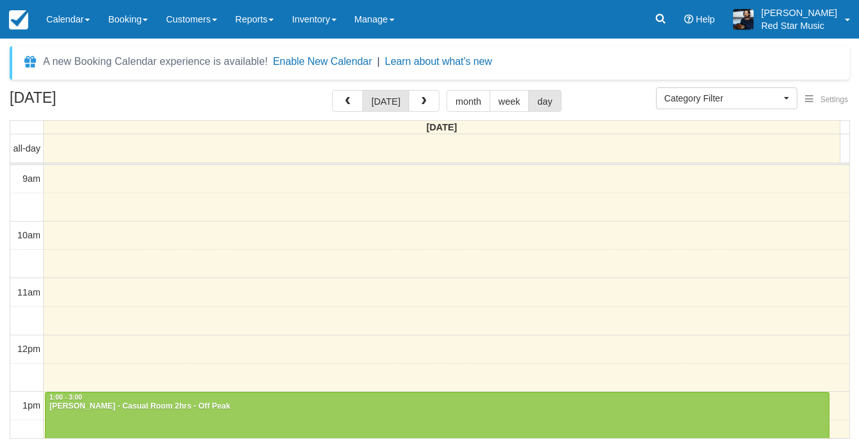
select select
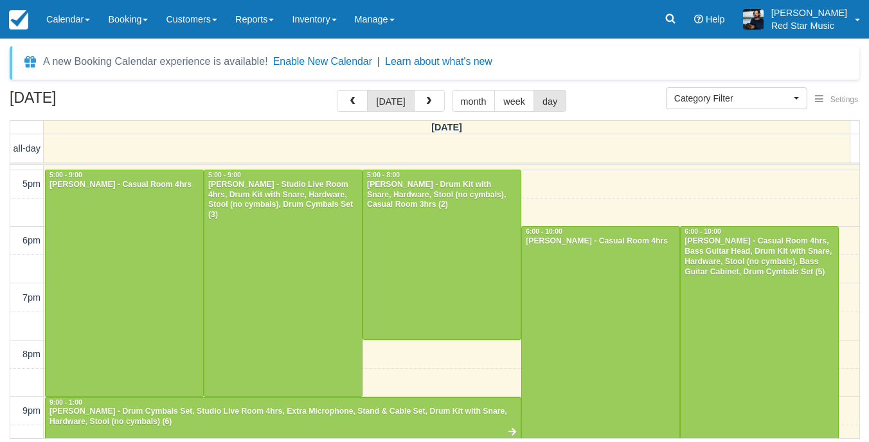
scroll to position [578, 0]
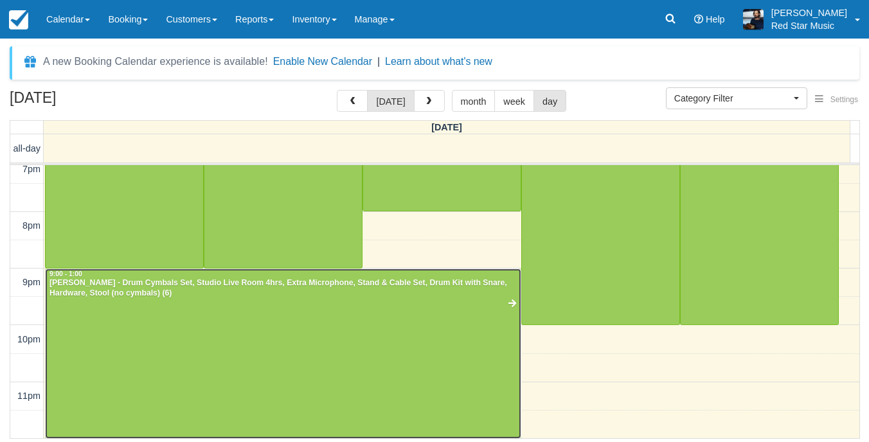
click at [223, 313] on div at bounding box center [283, 354] width 475 height 170
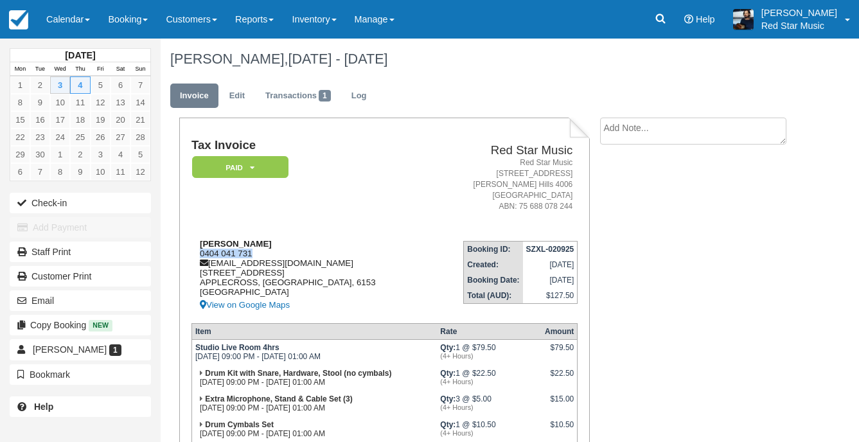
drag, startPoint x: 259, startPoint y: 253, endPoint x: 200, endPoint y: 253, distance: 58.5
click at [200, 253] on div "David Webb 0404 041 731 accounts@fnfocus.com.au 5 Tuart Street APPLECROSS, West…" at bounding box center [311, 276] width 238 height 74
copy div "0404 041 731"
drag, startPoint x: 68, startPoint y: 24, endPoint x: 68, endPoint y: 45, distance: 21.2
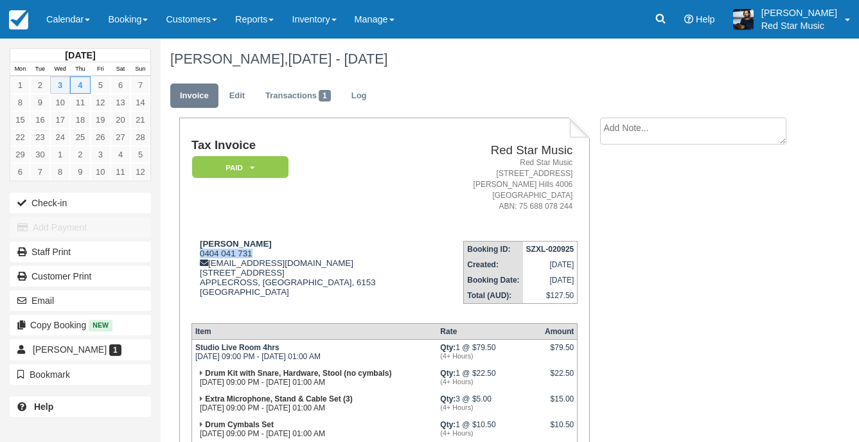
click at [68, 24] on link "Calendar" at bounding box center [68, 19] width 62 height 39
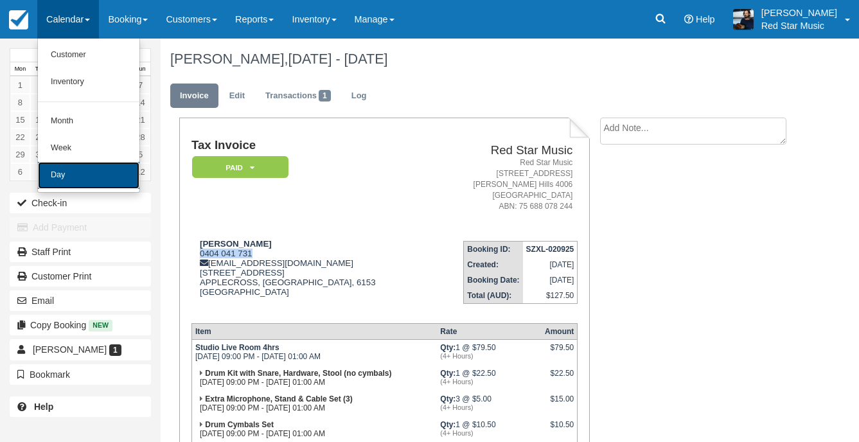
click at [80, 168] on link "Day" at bounding box center [89, 175] width 102 height 27
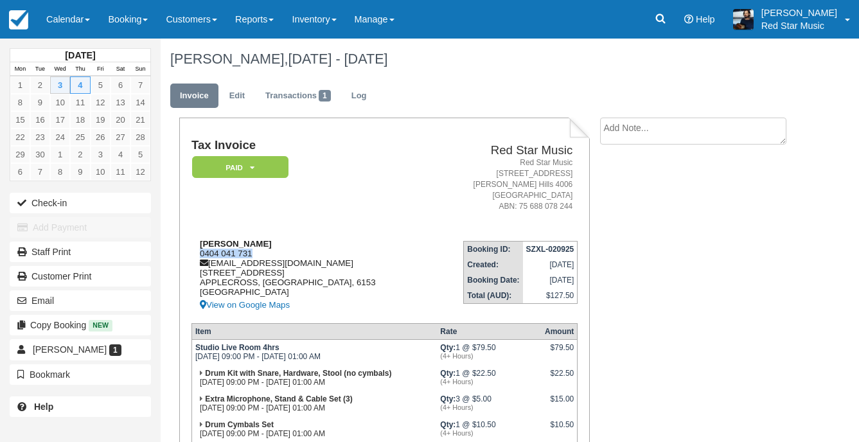
scroll to position [45, 0]
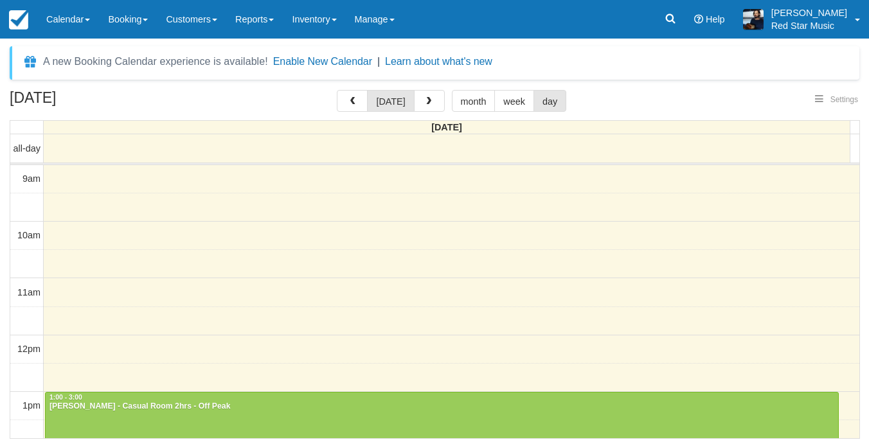
select select
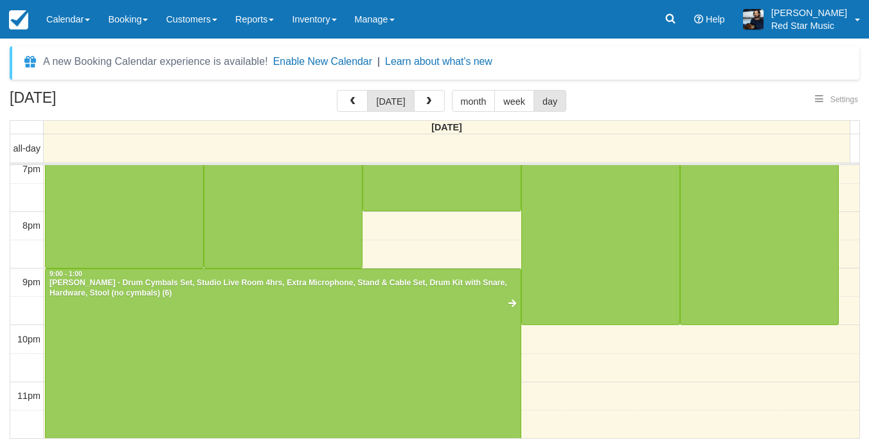
select select
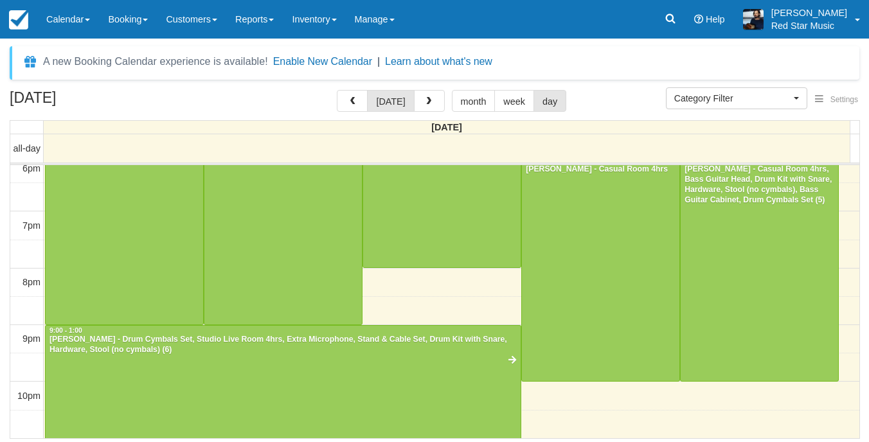
scroll to position [449, 0]
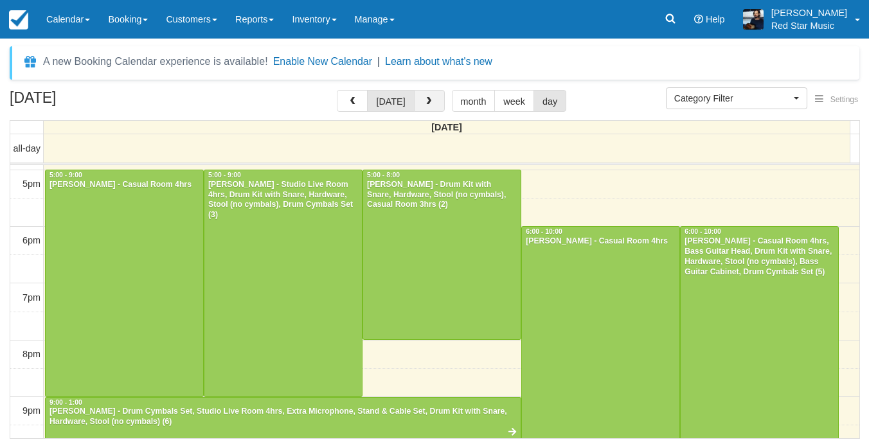
click at [428, 100] on span "button" at bounding box center [428, 101] width 9 height 9
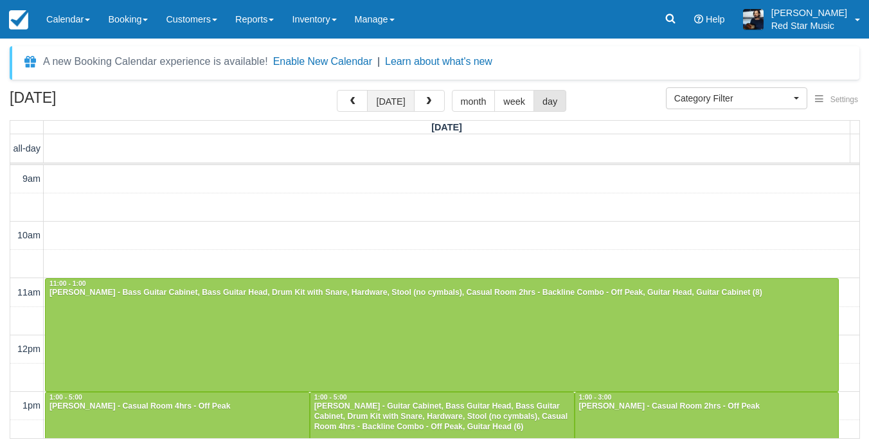
click at [396, 107] on button "[DATE]" at bounding box center [390, 101] width 47 height 22
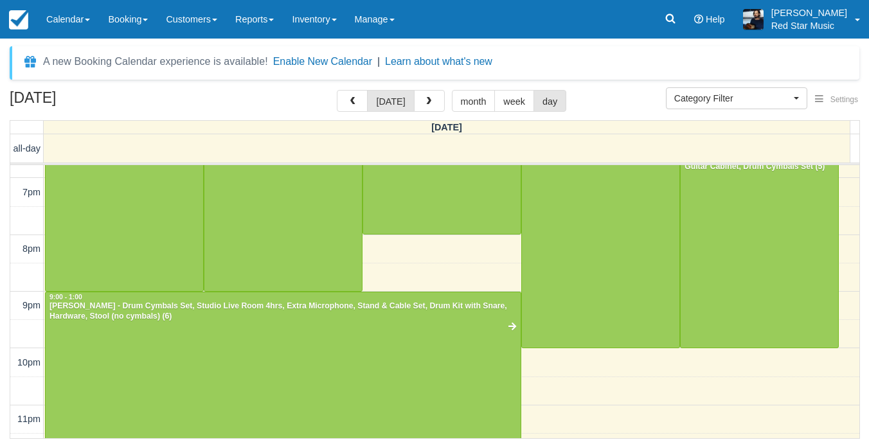
scroll to position [578, 0]
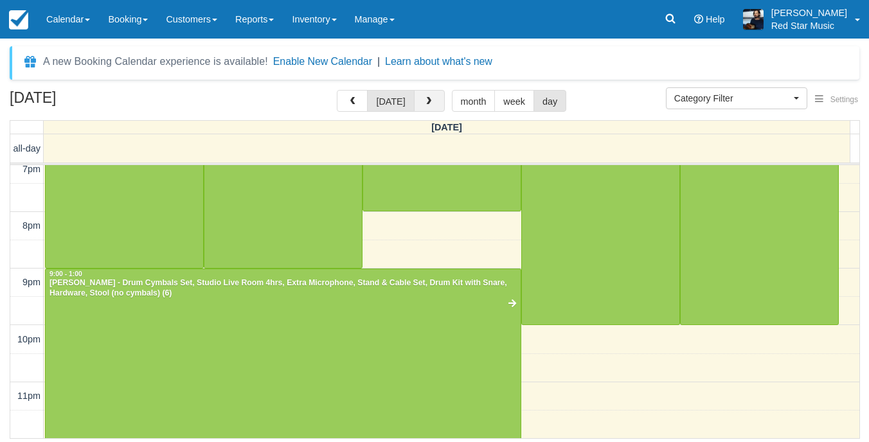
click at [424, 102] on span "button" at bounding box center [428, 101] width 9 height 9
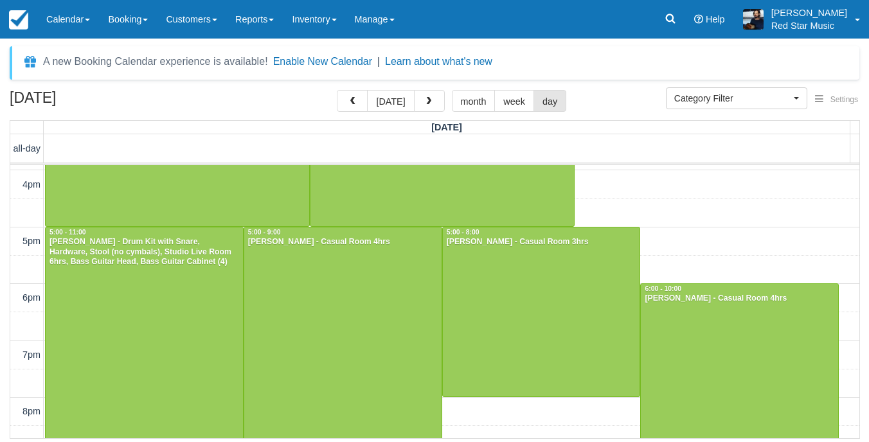
scroll to position [513, 0]
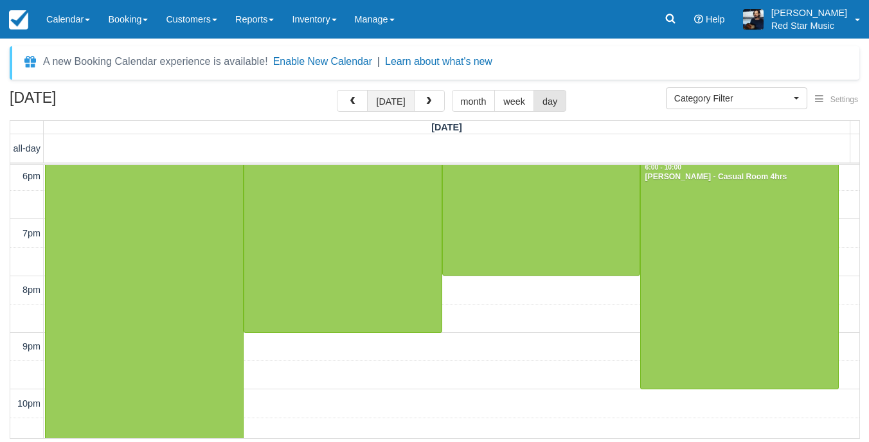
click at [397, 108] on button "[DATE]" at bounding box center [390, 101] width 47 height 22
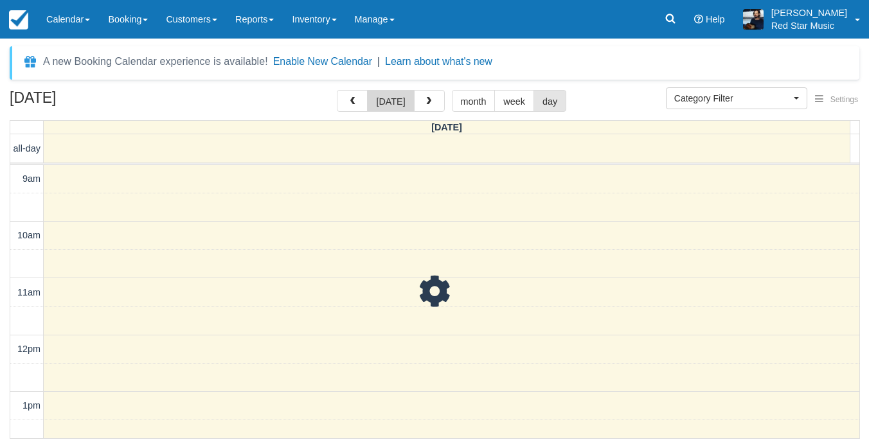
scroll to position [171, 0]
